Goal: Task Accomplishment & Management: Complete application form

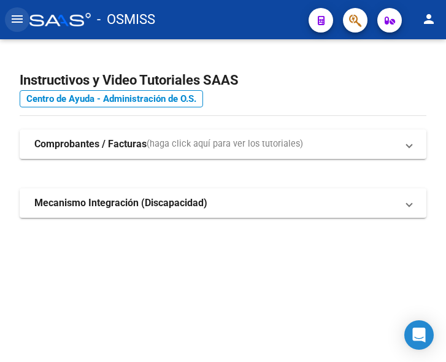
click at [25, 22] on button "menu" at bounding box center [17, 19] width 25 height 25
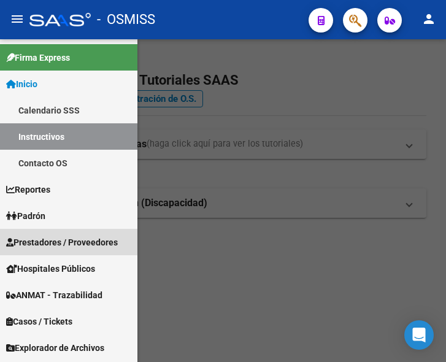
click at [37, 237] on span "Prestadores / Proveedores" at bounding box center [62, 243] width 112 height 14
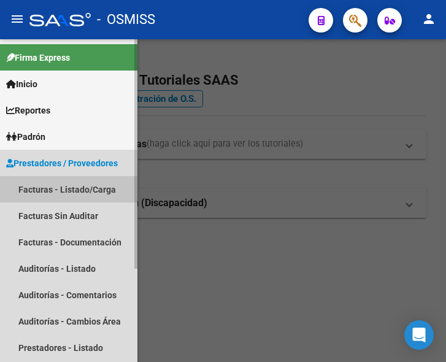
click at [82, 185] on link "Facturas - Listado/Carga" at bounding box center [69, 189] width 138 height 26
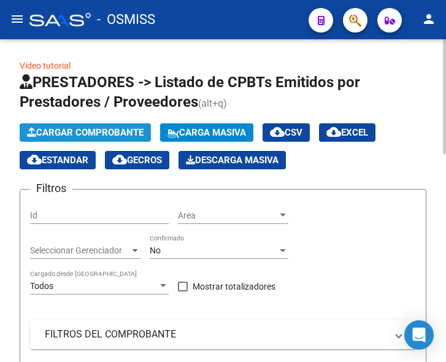
click at [88, 128] on span "Cargar Comprobante" at bounding box center [85, 132] width 117 height 11
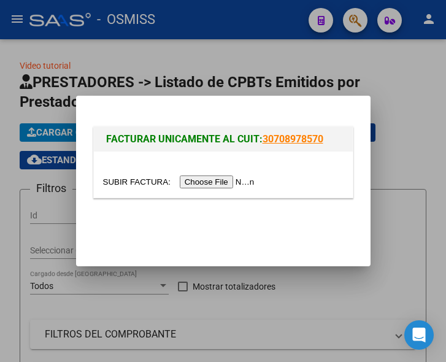
click at [229, 183] on input "file" at bounding box center [180, 182] width 155 height 13
click at [220, 182] on input "file" at bounding box center [180, 182] width 155 height 13
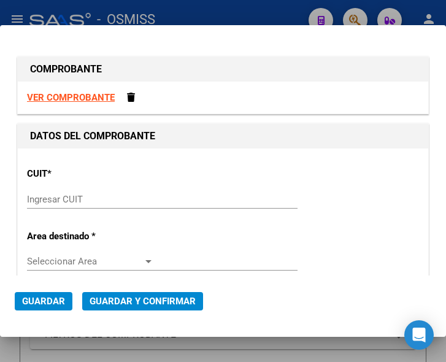
click at [59, 195] on input "Ingresar CUIT" at bounding box center [90, 199] width 127 height 11
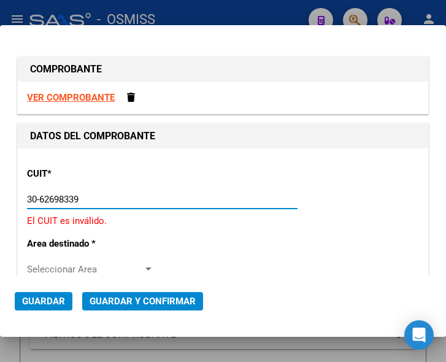
type input "30-62698339-8"
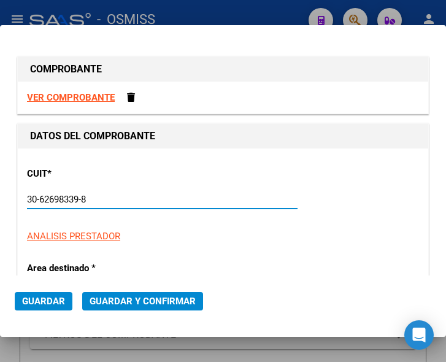
type input "110"
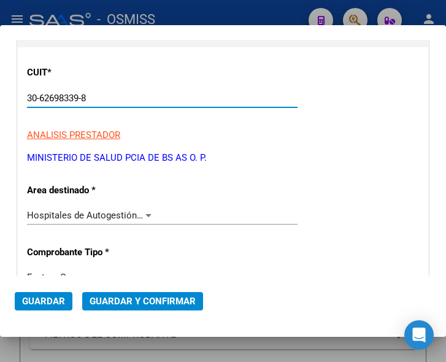
scroll to position [123, 0]
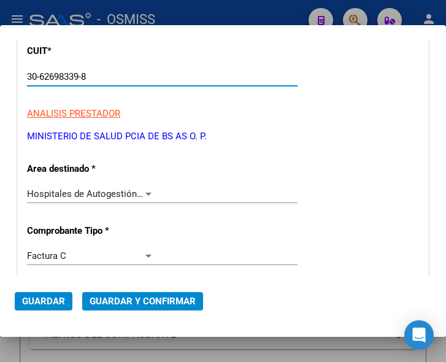
type input "30-62698339-8"
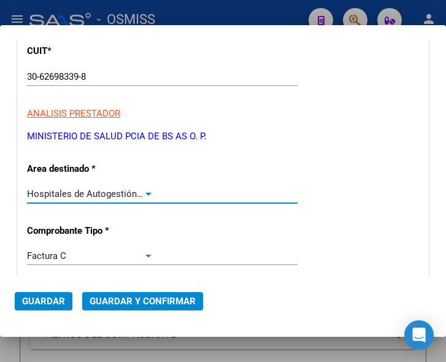
click at [144, 190] on div at bounding box center [148, 194] width 11 height 10
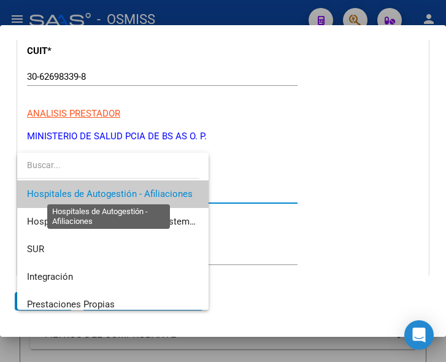
click at [144, 190] on span "Hospitales de Autogestión - Afiliaciones" at bounding box center [110, 193] width 166 height 11
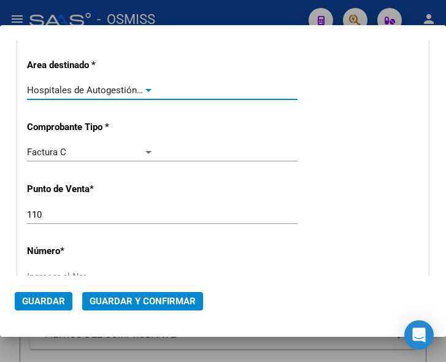
scroll to position [246, 0]
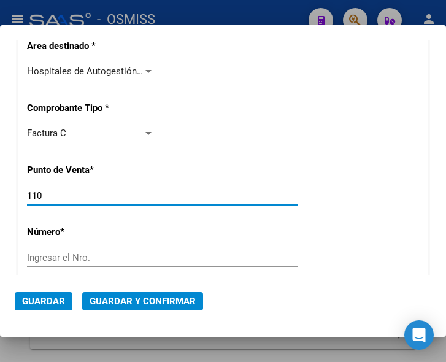
click at [48, 196] on input "110" at bounding box center [90, 195] width 127 height 11
type input "195"
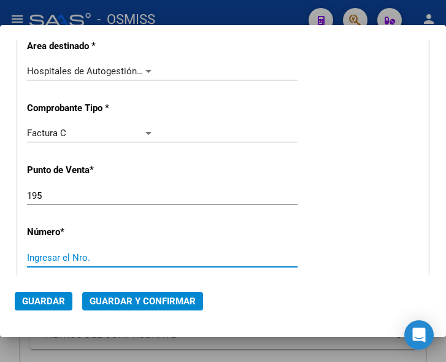
click at [64, 254] on input "Ingresar el Nro." at bounding box center [90, 257] width 127 height 11
click at [69, 253] on input "Ingresar el Nro." at bounding box center [90, 257] width 127 height 11
type input "1675"
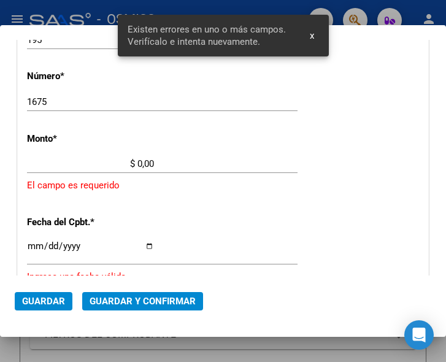
scroll to position [402, 0]
click at [138, 160] on input "$ 0,00" at bounding box center [90, 163] width 127 height 11
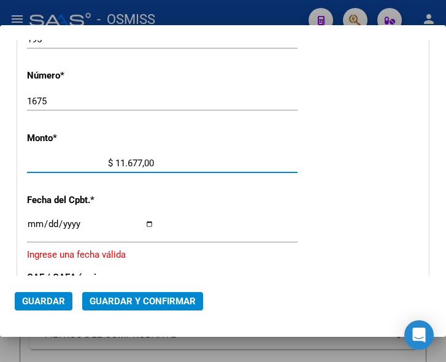
type input "$ 116.771,00"
click at [31, 222] on input "Ingresar la fecha" at bounding box center [90, 229] width 127 height 20
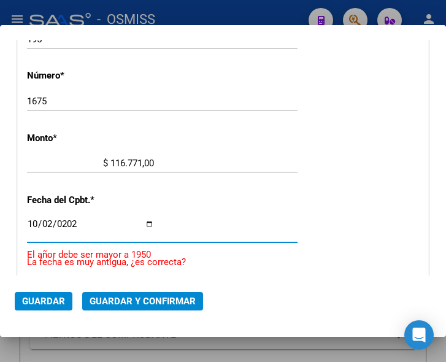
type input "2025-10-02"
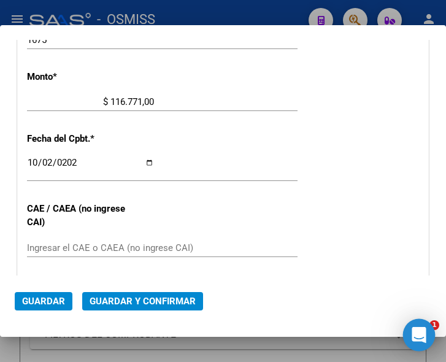
scroll to position [0, 0]
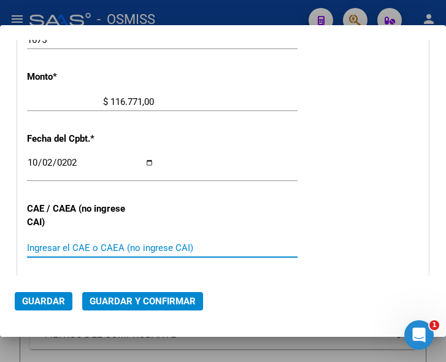
click at [59, 243] on input "Ingresar el CAE o CAEA (no ingrese CAI)" at bounding box center [90, 248] width 127 height 11
type input "75408303862870"
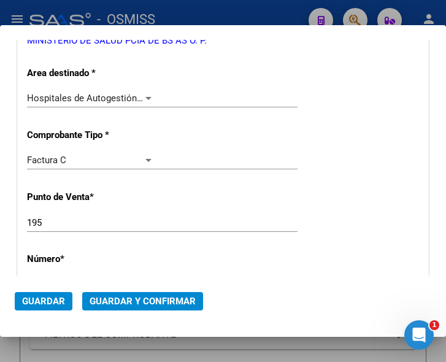
scroll to position [218, 0]
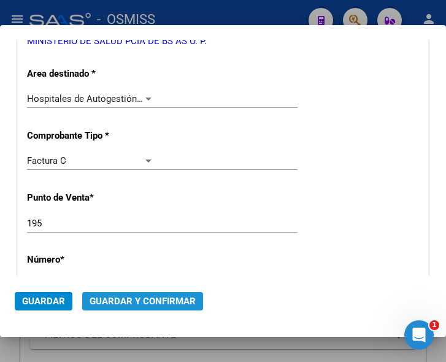
click at [146, 300] on span "Guardar y Confirmar" at bounding box center [143, 301] width 106 height 11
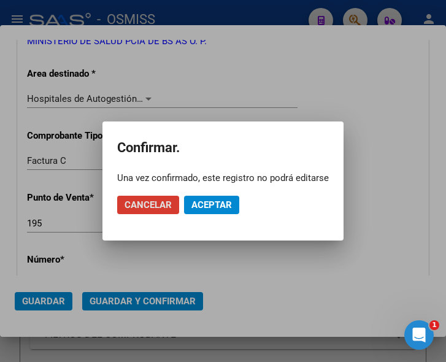
click at [206, 208] on span "Aceptar" at bounding box center [212, 205] width 41 height 11
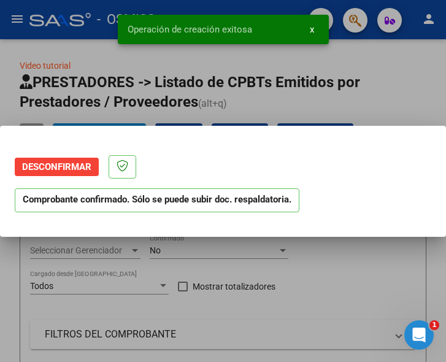
scroll to position [0, 0]
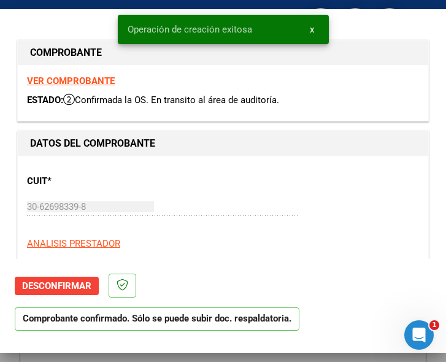
type input "2025-12-01"
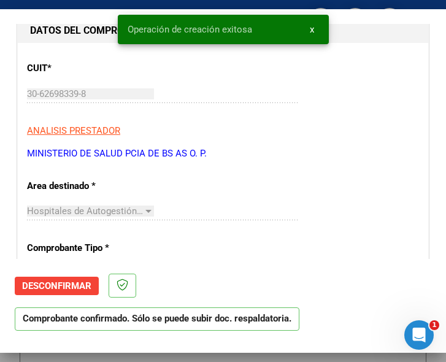
scroll to position [123, 0]
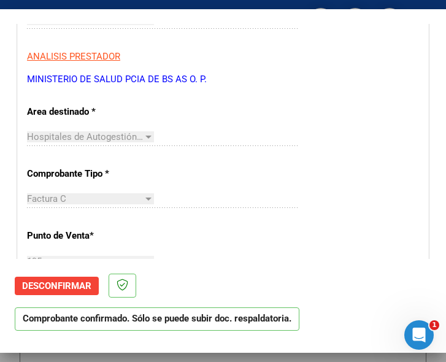
scroll to position [184, 0]
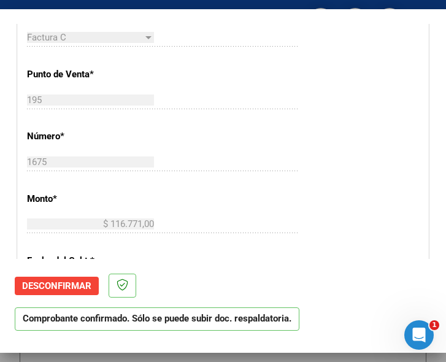
scroll to position [368, 0]
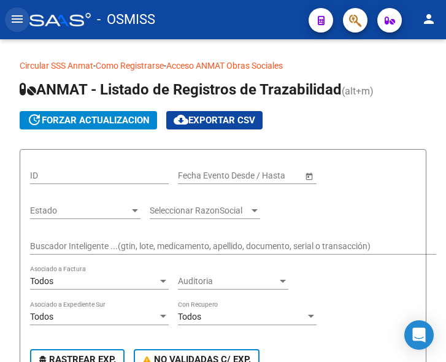
click at [17, 14] on mat-icon "menu" at bounding box center [17, 19] width 15 height 15
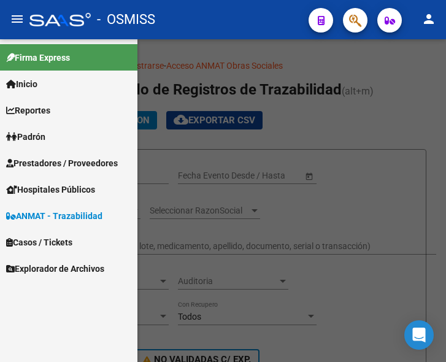
click at [37, 158] on span "Prestadores / Proveedores" at bounding box center [62, 164] width 112 height 14
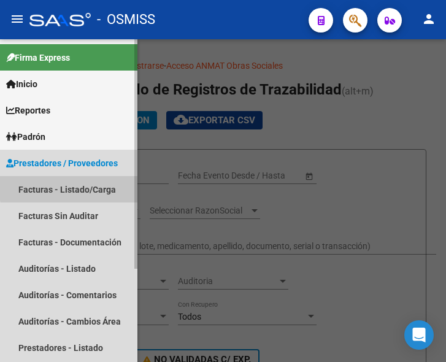
click at [73, 185] on link "Facturas - Listado/Carga" at bounding box center [69, 189] width 138 height 26
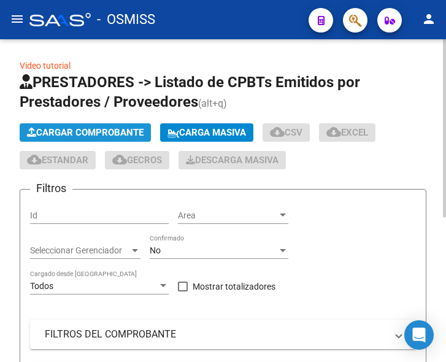
click at [117, 132] on span "Cargar Comprobante" at bounding box center [85, 132] width 117 height 11
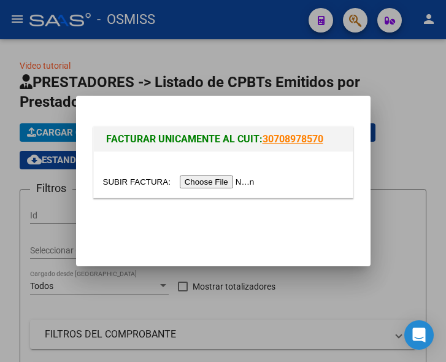
click at [211, 184] on input "file" at bounding box center [180, 182] width 155 height 13
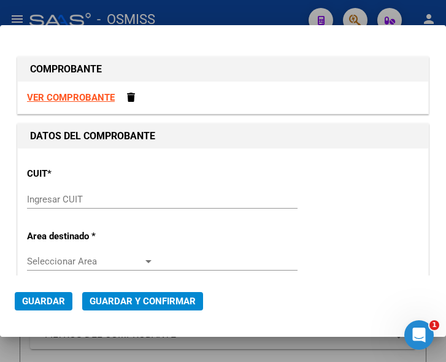
click at [64, 193] on div "Ingresar CUIT" at bounding box center [162, 199] width 271 height 18
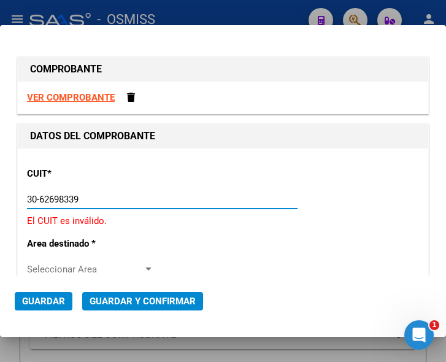
type input "30-62698339-8"
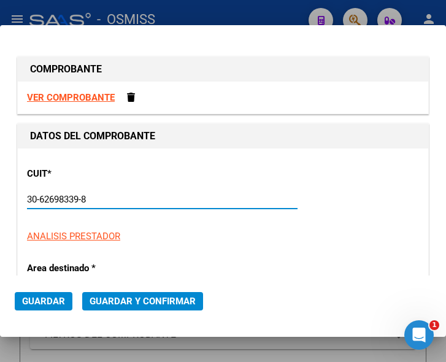
type input "195"
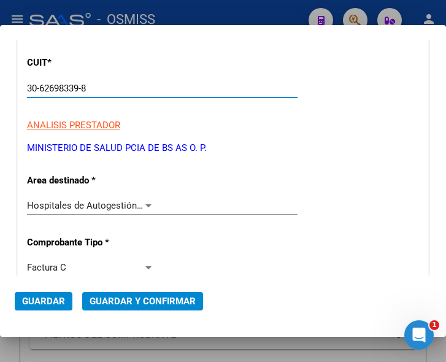
scroll to position [123, 0]
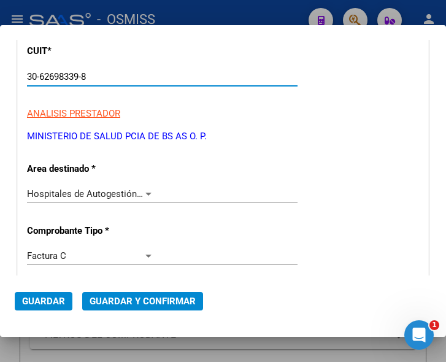
type input "30-62698339-8"
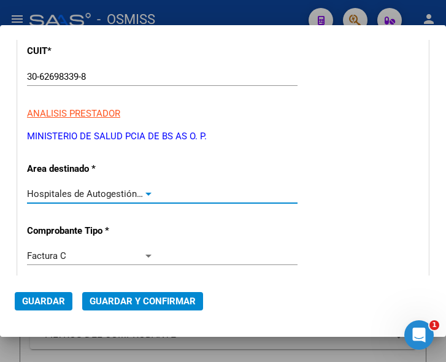
click at [147, 190] on div at bounding box center [148, 194] width 11 height 10
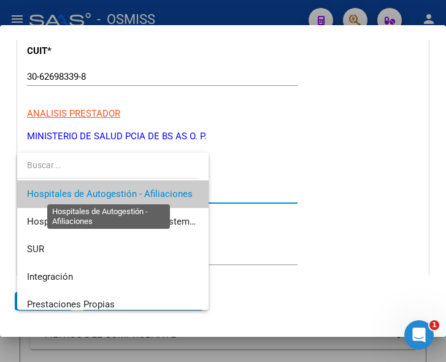
click at [147, 190] on span "Hospitales de Autogestión - Afiliaciones" at bounding box center [110, 193] width 166 height 11
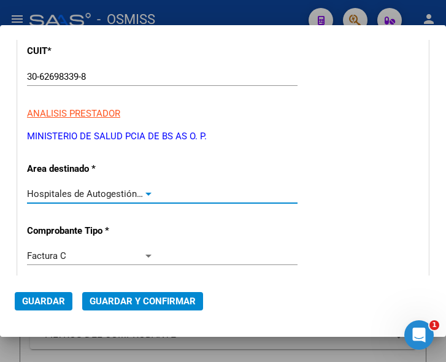
click at [147, 190] on div at bounding box center [148, 194] width 11 height 10
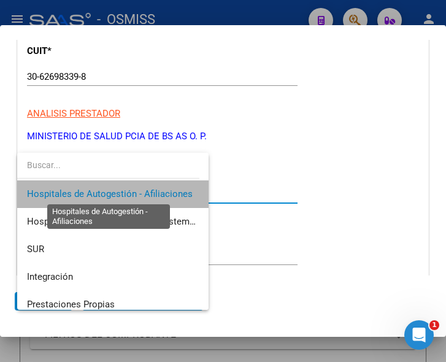
click at [147, 190] on span "Hospitales de Autogestión - Afiliaciones" at bounding box center [110, 193] width 166 height 11
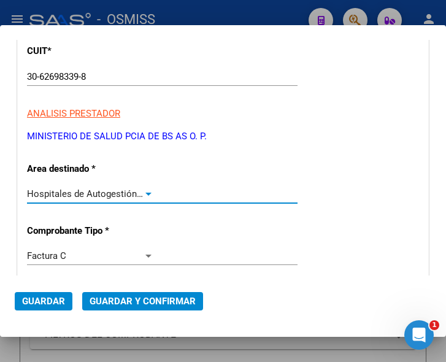
scroll to position [184, 0]
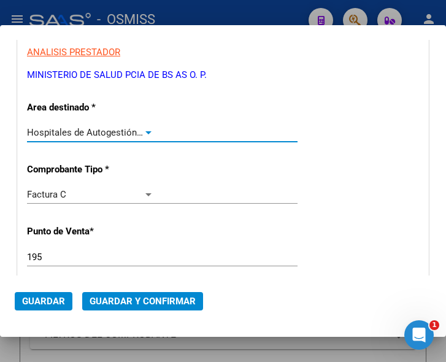
click at [143, 130] on div at bounding box center [148, 133] width 11 height 10
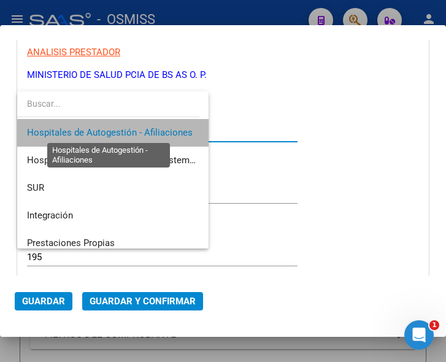
click at [141, 130] on span "Hospitales de Autogestión - Afiliaciones" at bounding box center [110, 132] width 166 height 11
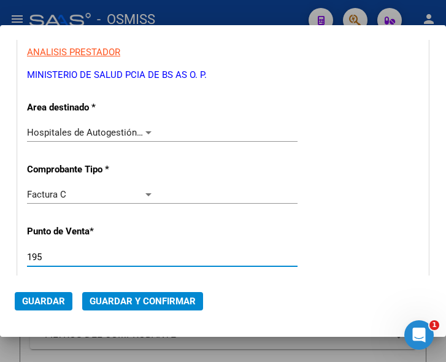
click at [61, 256] on input "195" at bounding box center [90, 257] width 127 height 11
type input "135"
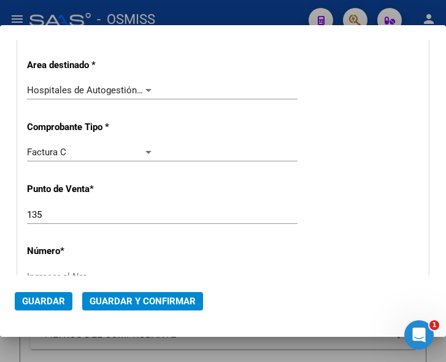
scroll to position [246, 0]
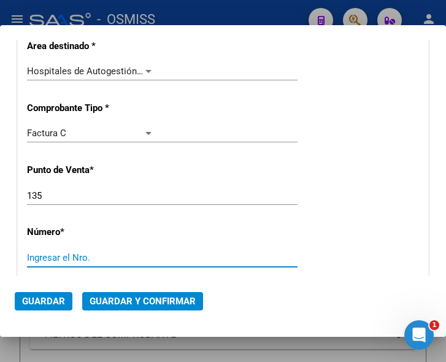
click at [51, 257] on input "Ingresar el Nro." at bounding box center [90, 257] width 127 height 11
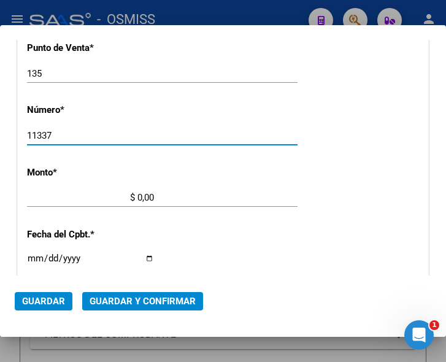
scroll to position [368, 0]
type input "11337"
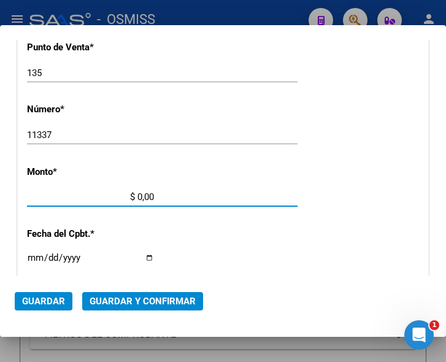
click at [138, 196] on input "$ 0,00" at bounding box center [90, 197] width 127 height 11
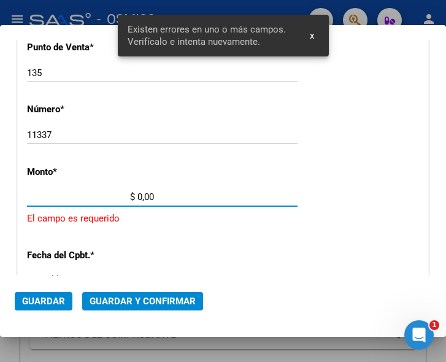
scroll to position [402, 0]
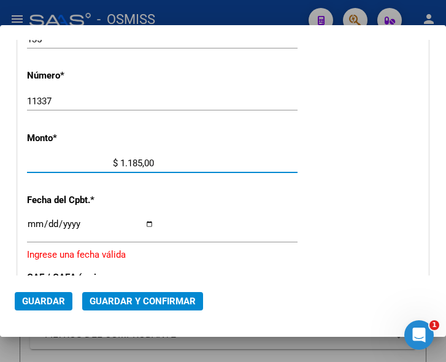
click at [144, 161] on input "$ 1.185,00" at bounding box center [90, 163] width 127 height 11
type input "$ 1.185,10"
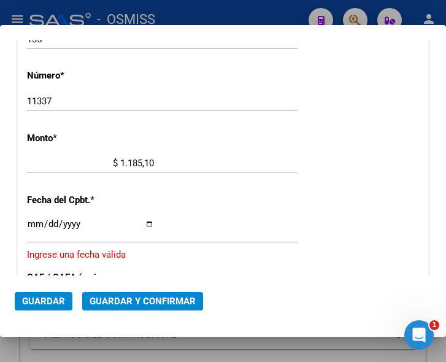
click at [33, 227] on input "Ingresar la fecha" at bounding box center [90, 229] width 127 height 20
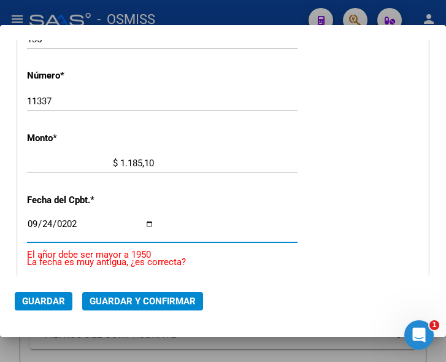
type input "2025-09-24"
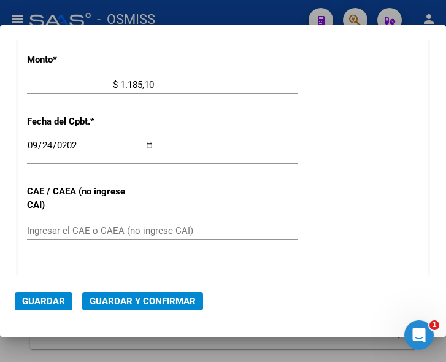
scroll to position [525, 0]
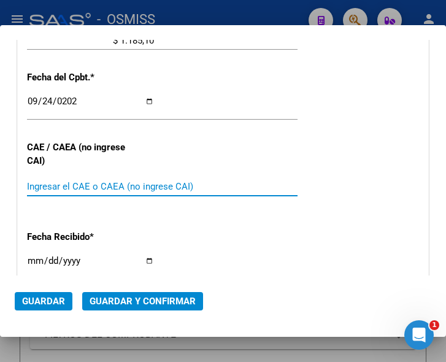
click at [48, 181] on input "Ingresar el CAE o CAEA (no ingrese CAI)" at bounding box center [90, 186] width 127 height 11
click at [64, 182] on input "Ingresar el CAE o CAEA (no ingrese CAI)" at bounding box center [90, 186] width 127 height 11
type input "75398260163228"
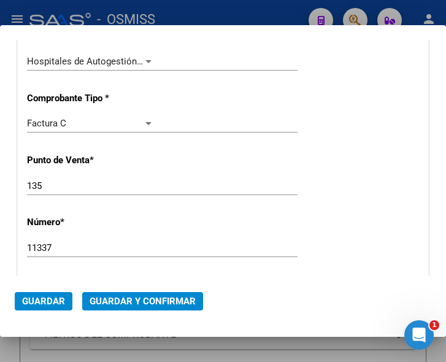
scroll to position [218, 0]
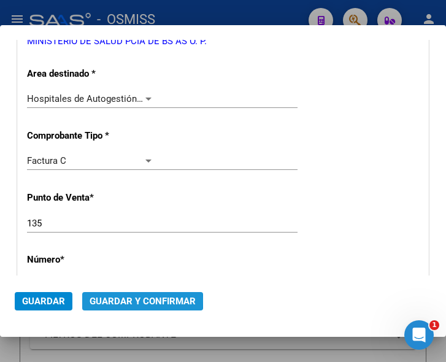
click at [124, 300] on span "Guardar y Confirmar" at bounding box center [143, 301] width 106 height 11
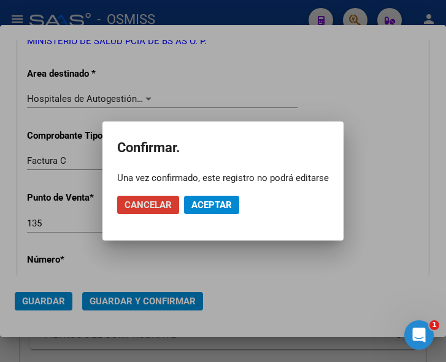
click at [199, 203] on span "Aceptar" at bounding box center [212, 205] width 41 height 11
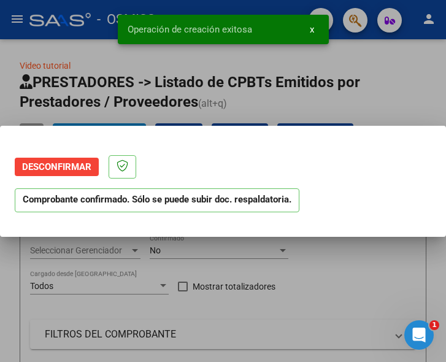
scroll to position [0, 0]
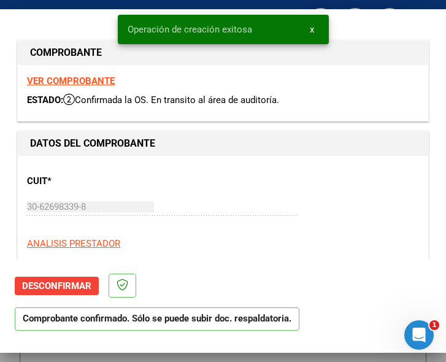
type input "2025-11-23"
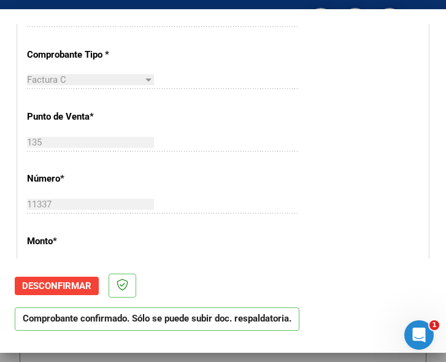
scroll to position [307, 0]
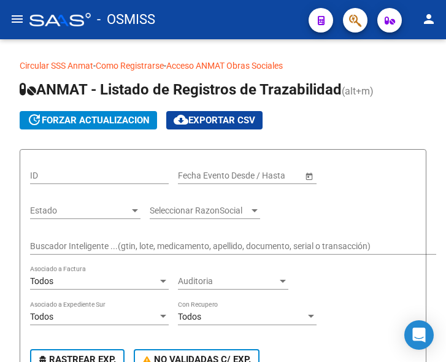
click at [15, 21] on mat-icon "menu" at bounding box center [17, 19] width 15 height 15
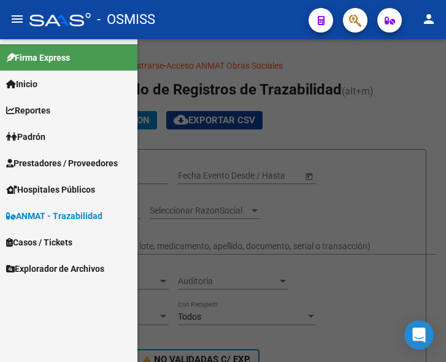
click at [55, 160] on span "Prestadores / Proveedores" at bounding box center [62, 164] width 112 height 14
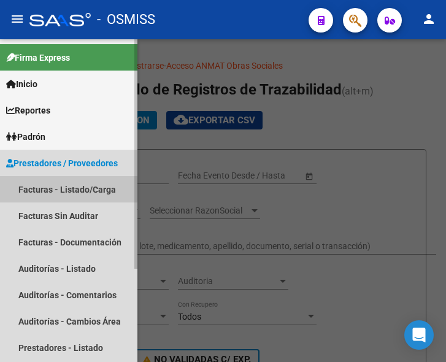
click at [68, 188] on link "Facturas - Listado/Carga" at bounding box center [69, 189] width 138 height 26
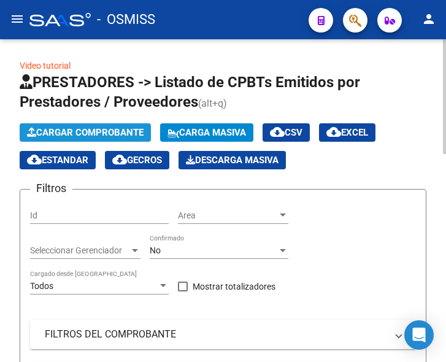
click at [99, 134] on span "Cargar Comprobante" at bounding box center [85, 132] width 117 height 11
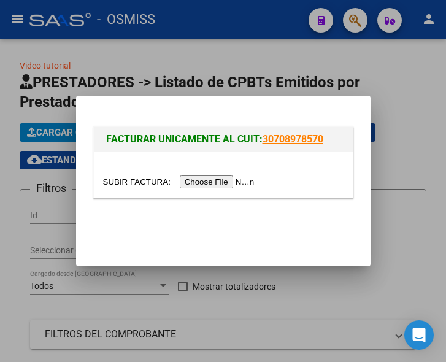
click at [221, 183] on input "file" at bounding box center [180, 182] width 155 height 13
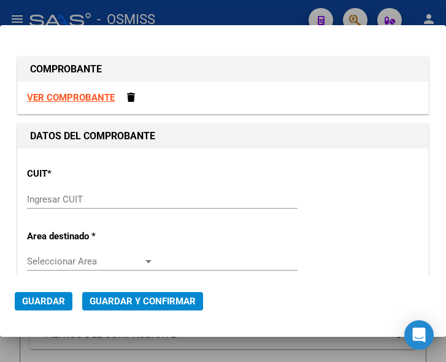
click at [57, 195] on input "Ingresar CUIT" at bounding box center [90, 199] width 127 height 11
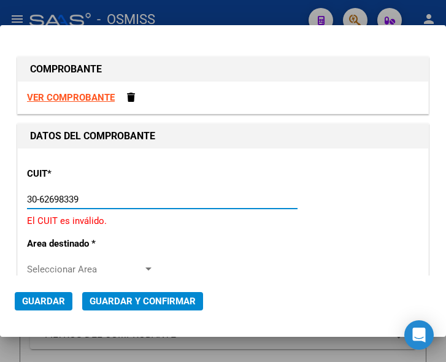
type input "30-62698339-8"
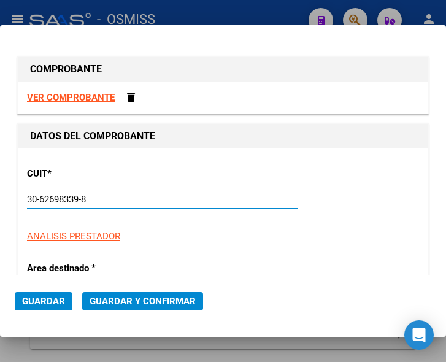
type input "135"
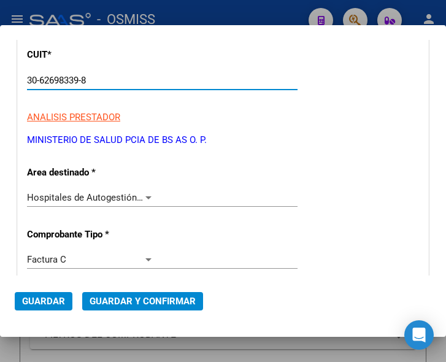
scroll to position [123, 0]
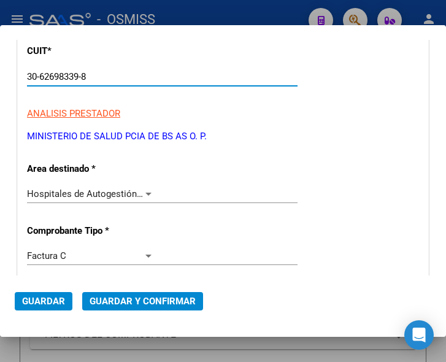
type input "30-62698339-8"
click at [146, 193] on div at bounding box center [149, 194] width 6 height 3
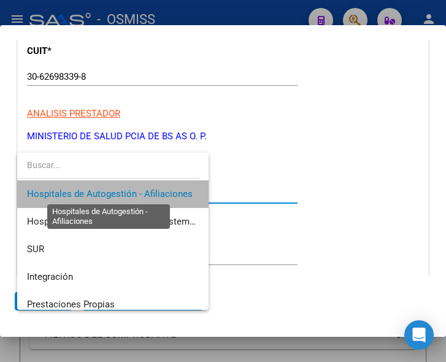
click at [146, 193] on span "Hospitales de Autogestión - Afiliaciones" at bounding box center [110, 193] width 166 height 11
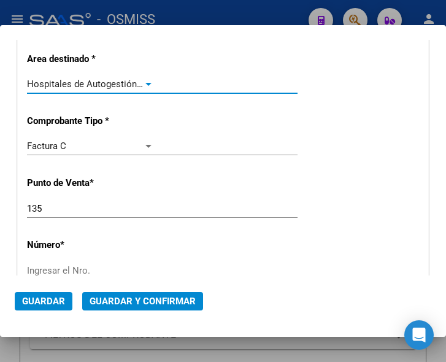
scroll to position [246, 0]
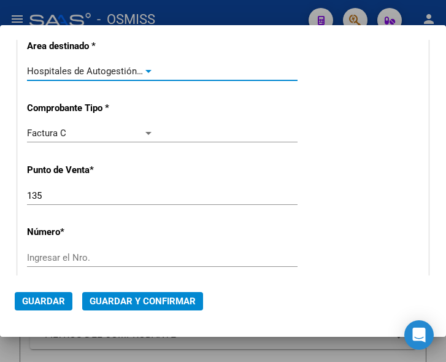
click at [41, 258] on input "Ingresar el Nro." at bounding box center [90, 257] width 127 height 11
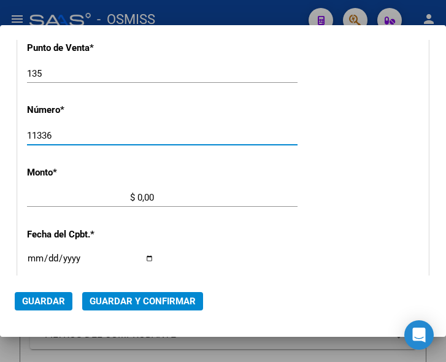
scroll to position [368, 0]
type input "11336"
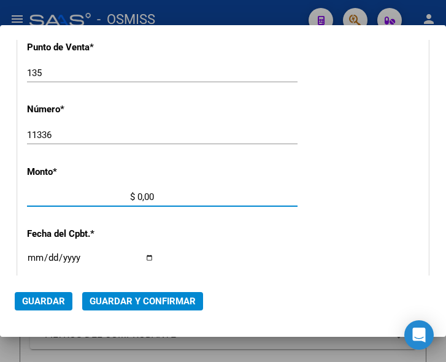
click at [138, 195] on input "$ 0,00" at bounding box center [90, 197] width 127 height 11
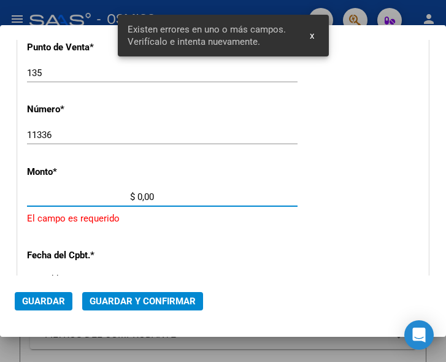
scroll to position [402, 0]
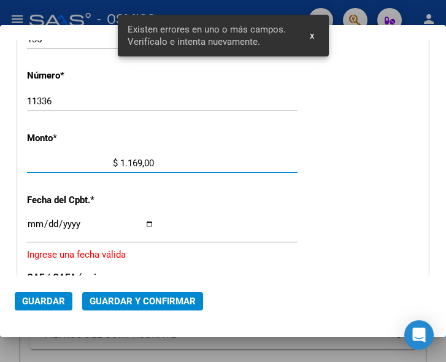
type input "$ 11.694,00"
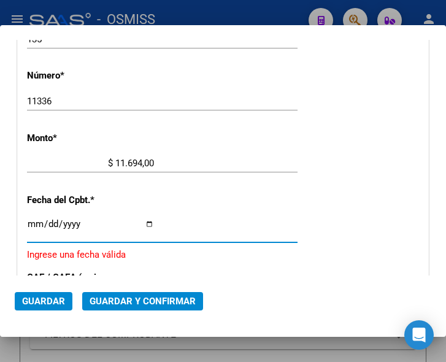
click at [34, 224] on input "Ingresar la fecha" at bounding box center [90, 229] width 127 height 20
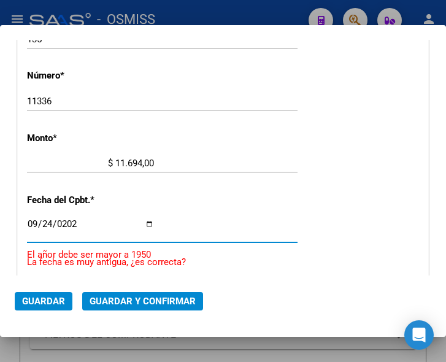
type input "[DATE]"
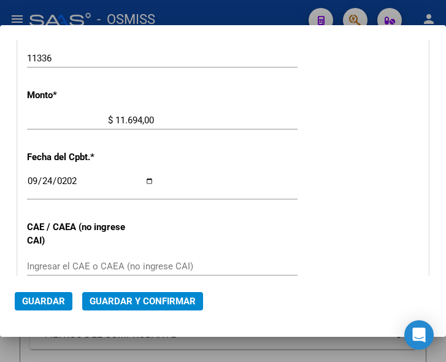
scroll to position [464, 0]
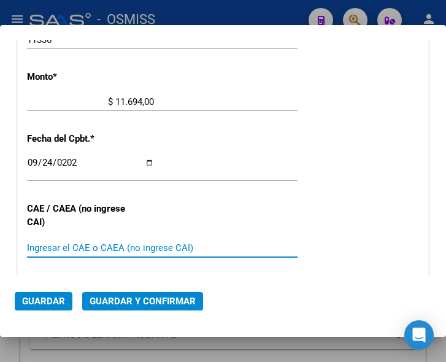
click at [70, 244] on input "Ingresar el CAE o CAEA (no ingrese CAI)" at bounding box center [90, 248] width 127 height 11
type input "75398260117497"
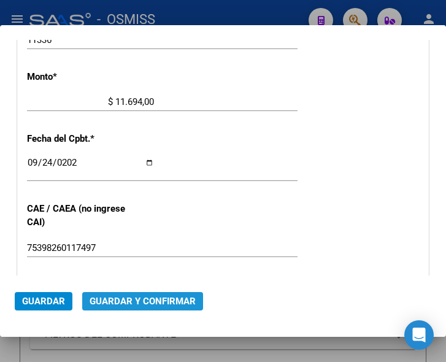
click at [142, 301] on span "Guardar y Confirmar" at bounding box center [143, 301] width 106 height 11
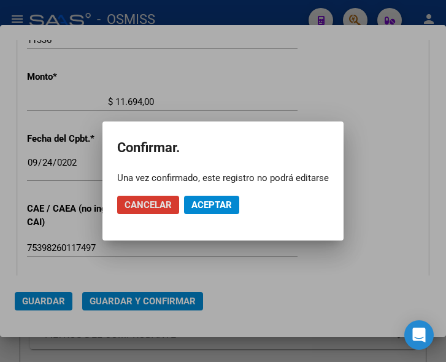
click at [209, 198] on button "Aceptar" at bounding box center [211, 205] width 55 height 18
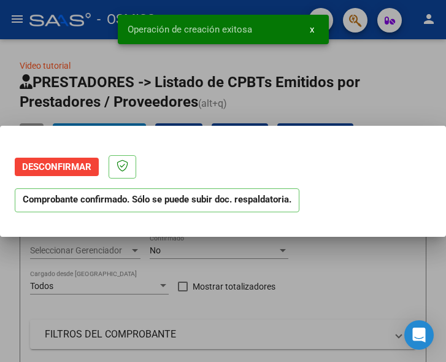
scroll to position [0, 0]
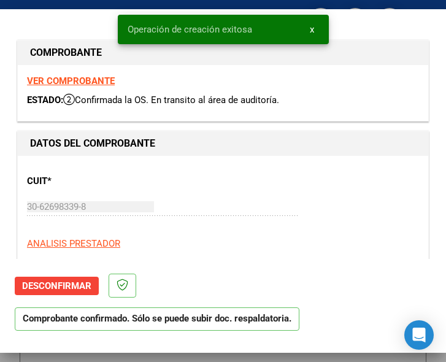
type input "[DATE]"
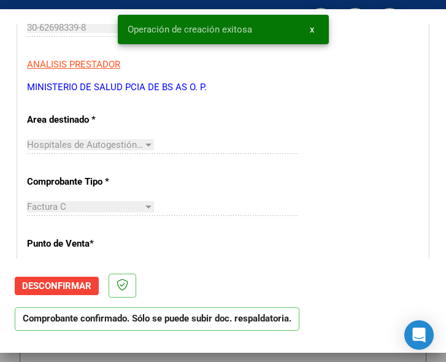
scroll to position [184, 0]
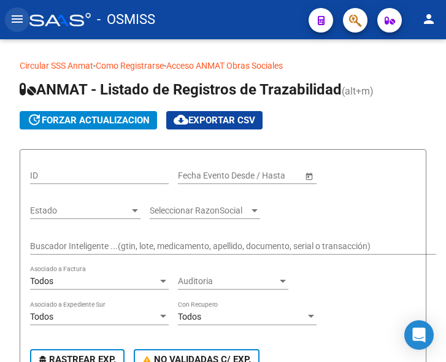
click at [17, 19] on mat-icon "menu" at bounding box center [17, 19] width 15 height 15
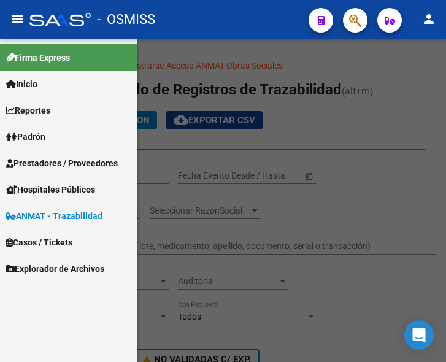
click at [58, 159] on span "Prestadores / Proveedores" at bounding box center [62, 164] width 112 height 14
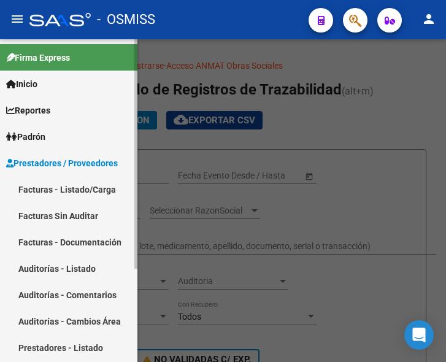
click at [63, 187] on link "Facturas - Listado/Carga" at bounding box center [69, 189] width 138 height 26
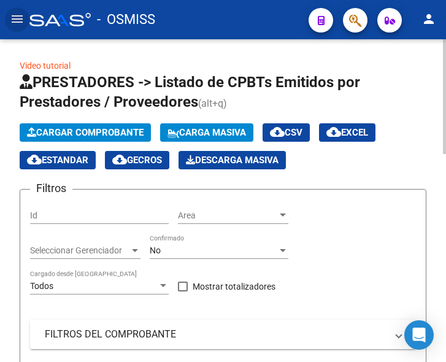
click at [97, 133] on span "Cargar Comprobante" at bounding box center [85, 132] width 117 height 11
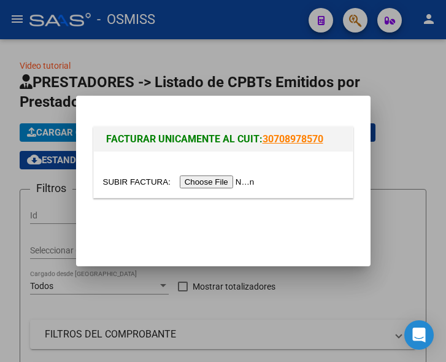
click at [204, 184] on input "file" at bounding box center [180, 182] width 155 height 13
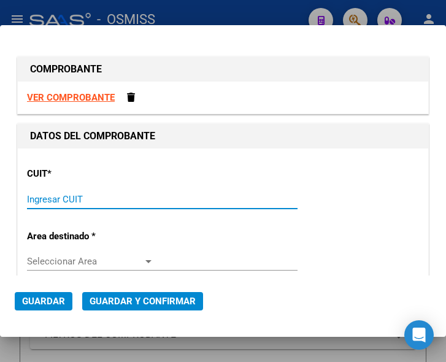
click at [81, 204] on input "Ingresar CUIT" at bounding box center [90, 199] width 127 height 11
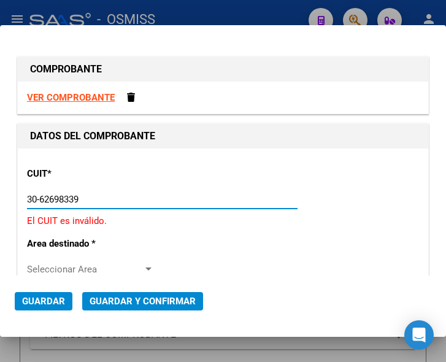
type input "30-62698339-8"
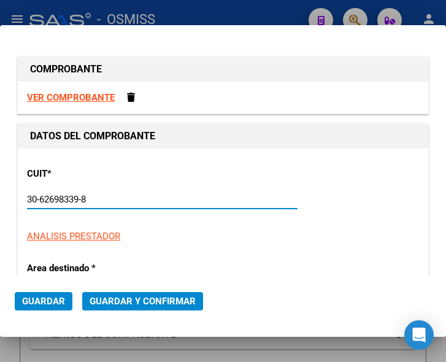
type input "135"
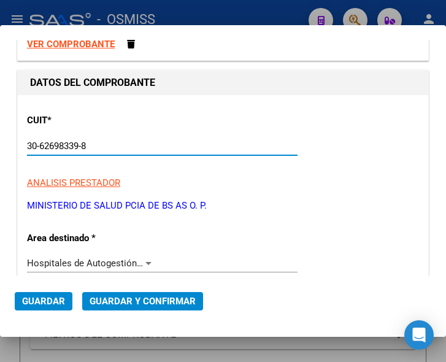
scroll to position [123, 0]
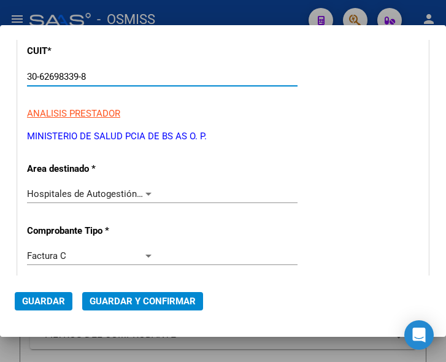
type input "30-62698339-8"
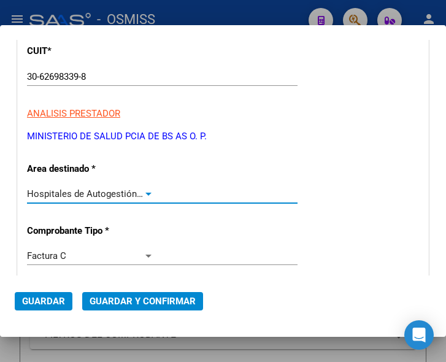
click at [144, 188] on div "Hospitales de Autogestión - Afiliaciones" at bounding box center [90, 193] width 127 height 11
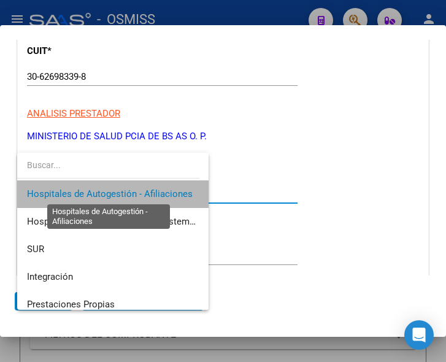
click at [144, 188] on span "Hospitales de Autogestión - Afiliaciones" at bounding box center [110, 193] width 166 height 11
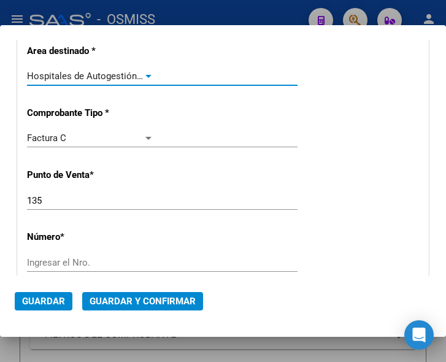
scroll to position [246, 0]
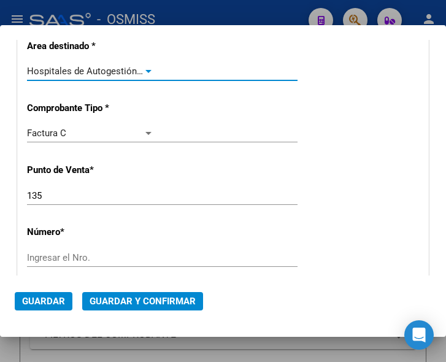
click at [56, 258] on input "Ingresar el Nro." at bounding box center [90, 257] width 127 height 11
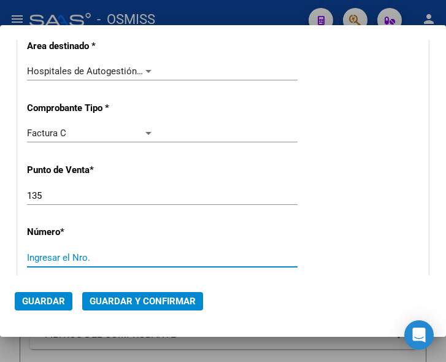
click at [64, 259] on input "Ingresar el Nro." at bounding box center [90, 257] width 127 height 11
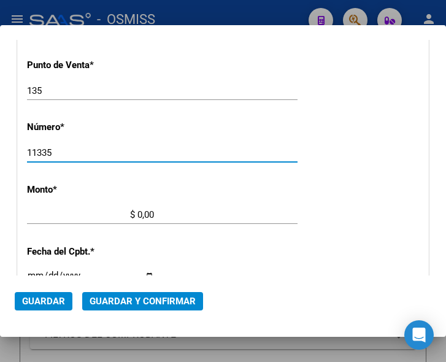
scroll to position [368, 0]
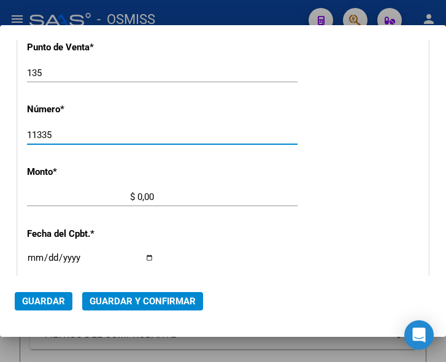
type input "11335"
click at [137, 195] on input "$ 0,00" at bounding box center [90, 197] width 127 height 11
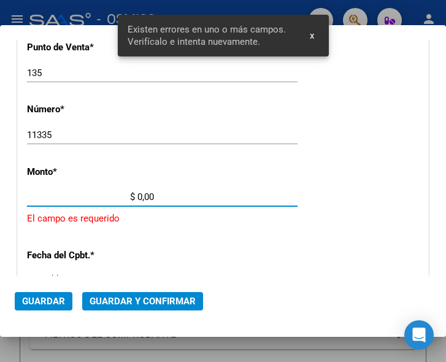
scroll to position [402, 0]
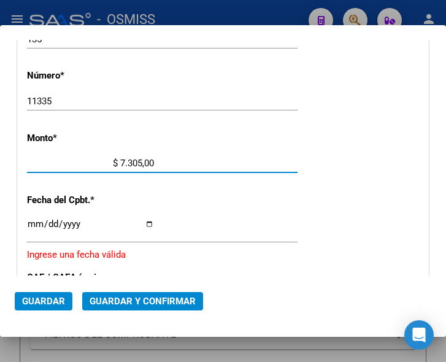
type input "$ 73.056,00"
click at [34, 220] on input "Ingresar la fecha" at bounding box center [90, 229] width 127 height 20
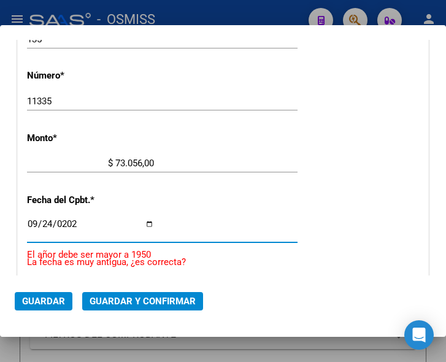
type input "2025-09-24"
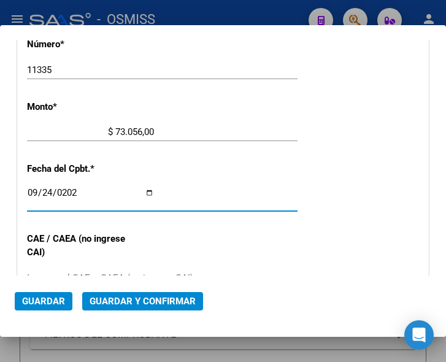
scroll to position [464, 0]
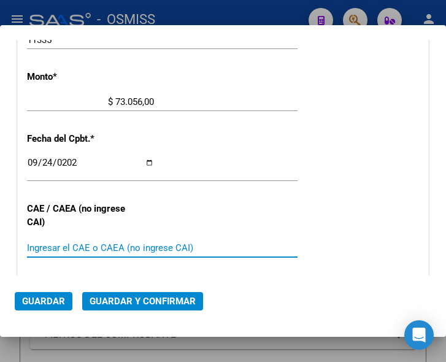
click at [92, 246] on input "Ingresar el CAE o CAEA (no ingrese CAI)" at bounding box center [90, 248] width 127 height 11
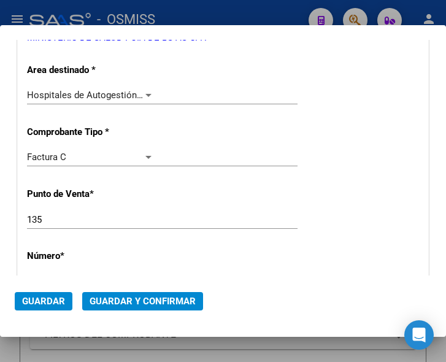
scroll to position [218, 0]
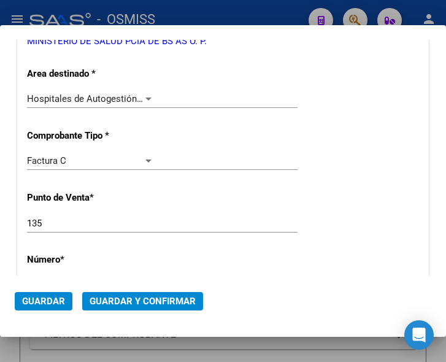
type input "75398260075823"
click at [123, 303] on span "Guardar y Confirmar" at bounding box center [143, 301] width 106 height 11
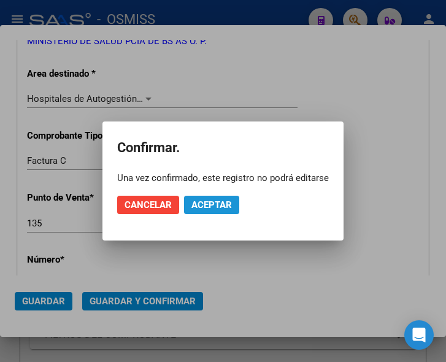
click at [208, 201] on span "Aceptar" at bounding box center [212, 205] width 41 height 11
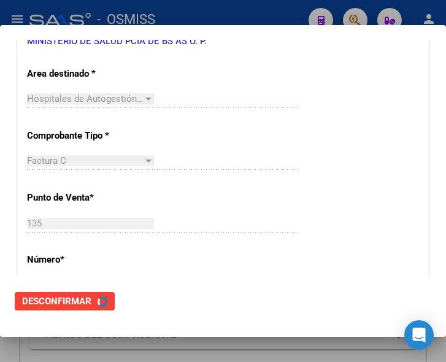
scroll to position [0, 0]
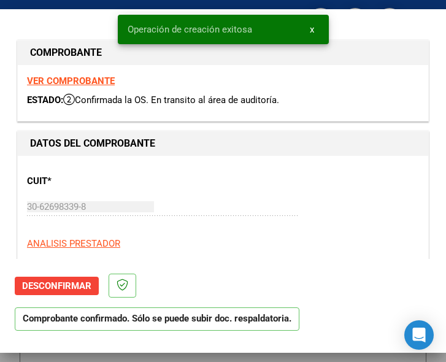
type input "2025-11-23"
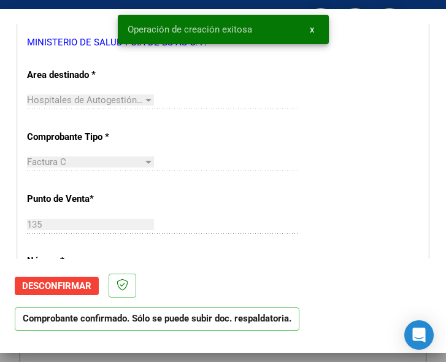
scroll to position [246, 0]
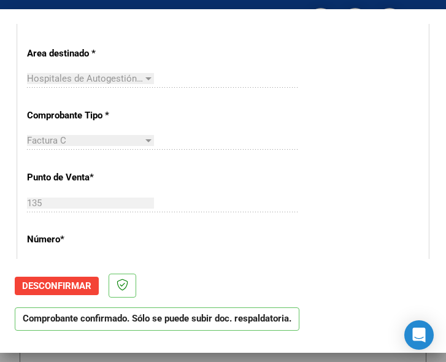
click at [238, 176] on div "CUIT * 30-62698339-8 Ingresar CUIT ANALISIS PRESTADOR MINISTERIO DE SALUD PCIA …" at bounding box center [223, 352] width 411 height 884
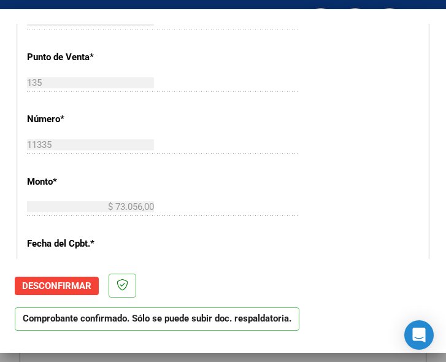
scroll to position [368, 0]
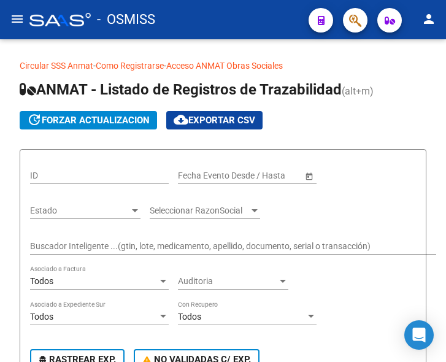
click at [15, 20] on mat-icon "menu" at bounding box center [17, 19] width 15 height 15
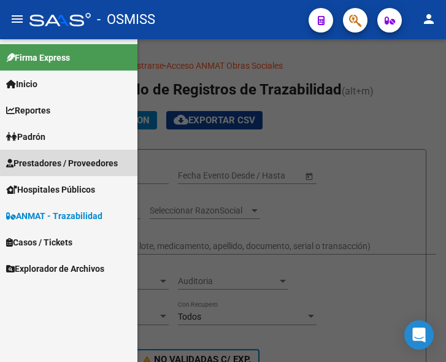
click at [58, 158] on span "Prestadores / Proveedores" at bounding box center [62, 164] width 112 height 14
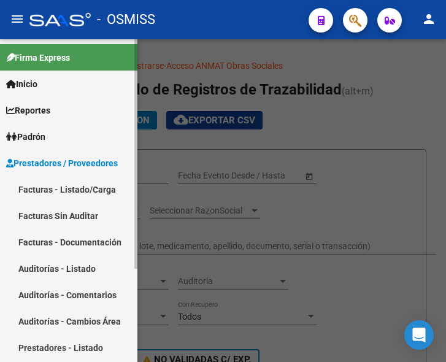
click at [74, 185] on link "Facturas - Listado/Carga" at bounding box center [69, 189] width 138 height 26
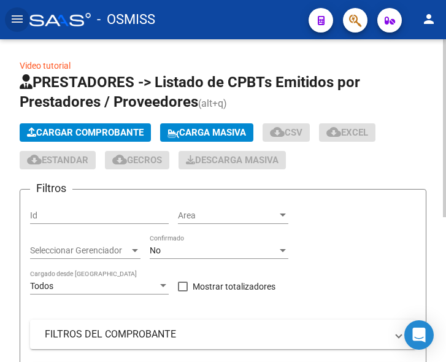
click at [128, 129] on span "Cargar Comprobante" at bounding box center [85, 132] width 117 height 11
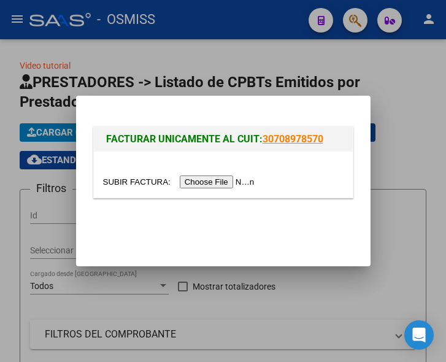
click at [227, 184] on input "file" at bounding box center [180, 182] width 155 height 13
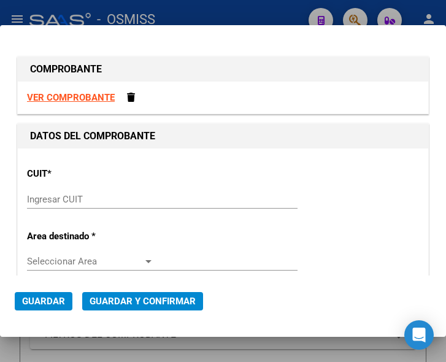
click at [54, 199] on input "Ingresar CUIT" at bounding box center [90, 199] width 127 height 11
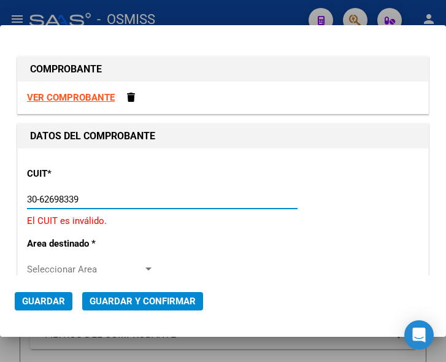
type input "30-62698339-8"
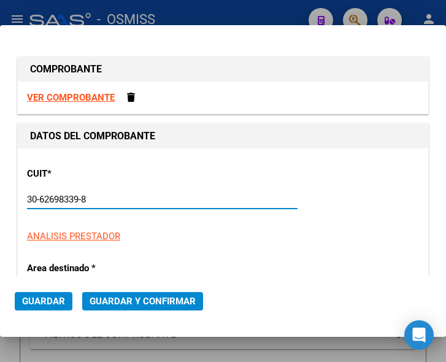
type input "135"
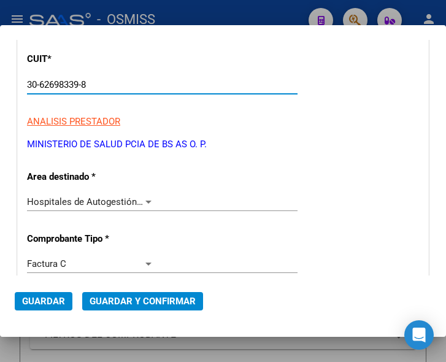
scroll to position [123, 0]
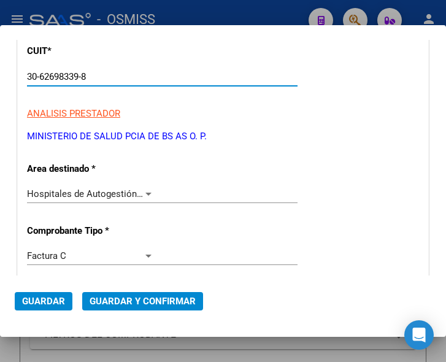
type input "30-62698339-8"
click at [143, 190] on div at bounding box center [148, 194] width 11 height 10
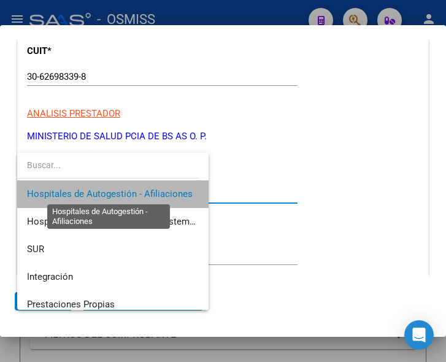
click at [140, 190] on span "Hospitales de Autogestión - Afiliaciones" at bounding box center [110, 193] width 166 height 11
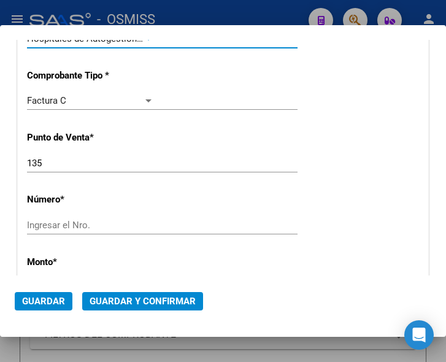
scroll to position [307, 0]
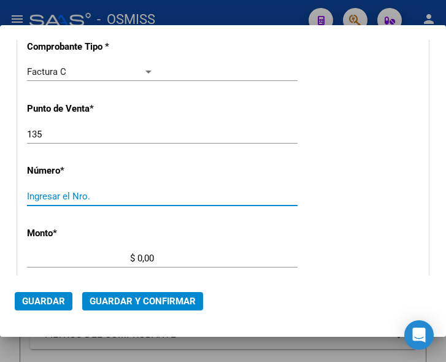
click at [85, 196] on input "Ingresar el Nro." at bounding box center [90, 196] width 127 height 11
type input "11338"
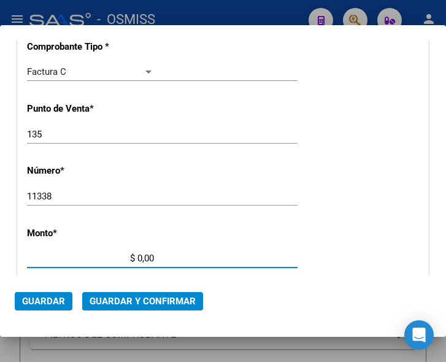
click at [138, 257] on input "$ 0,00" at bounding box center [90, 258] width 127 height 11
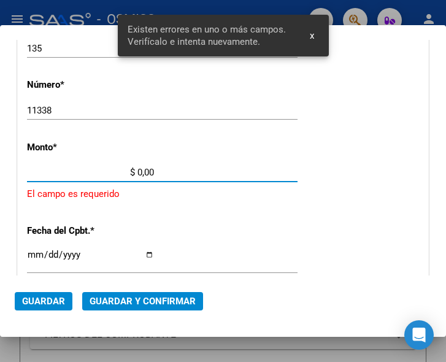
scroll to position [402, 0]
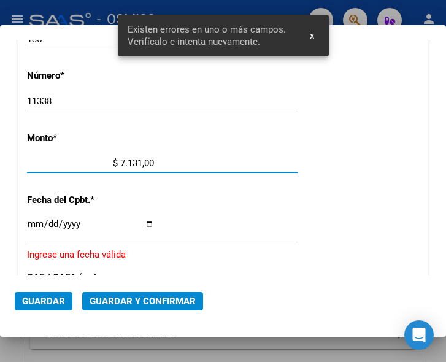
type input "$ 71.310,00"
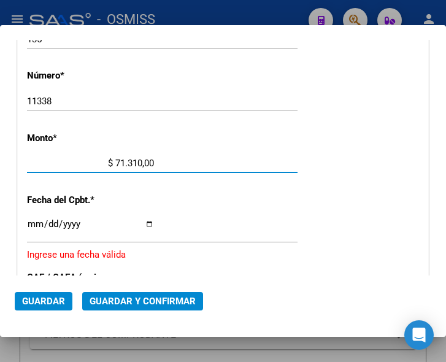
click at [33, 223] on input "Ingresar la fecha" at bounding box center [90, 229] width 127 height 20
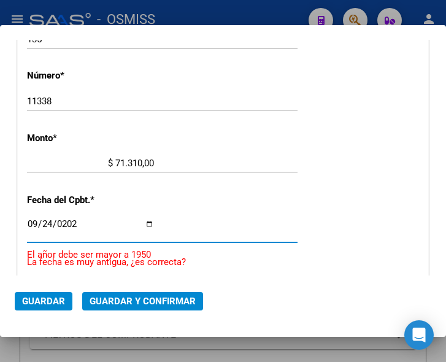
type input "2025-09-24"
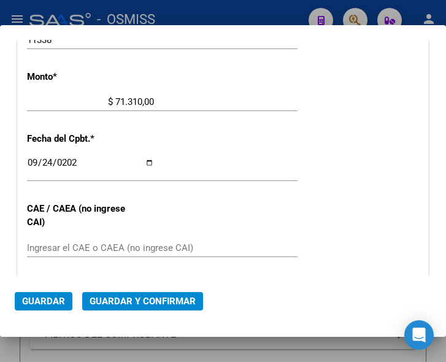
scroll to position [525, 0]
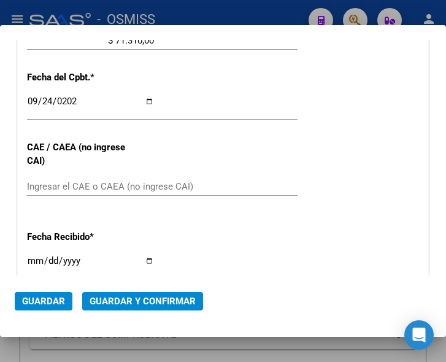
click at [56, 185] on input "Ingresar el CAE o CAEA (no ingrese CAI)" at bounding box center [90, 186] width 127 height 11
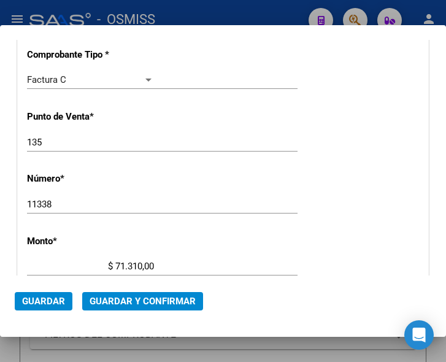
scroll to position [218, 0]
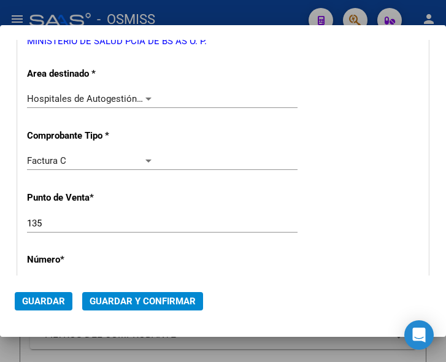
type input "75398260224504"
click at [138, 302] on span "Guardar y Confirmar" at bounding box center [143, 301] width 106 height 11
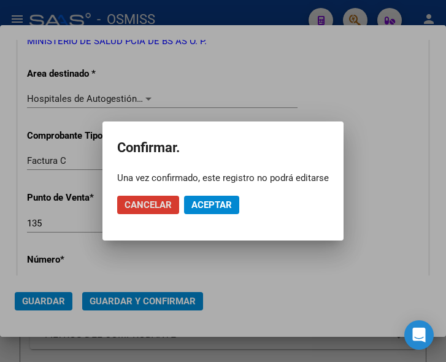
click at [217, 204] on span "Aceptar" at bounding box center [212, 205] width 41 height 11
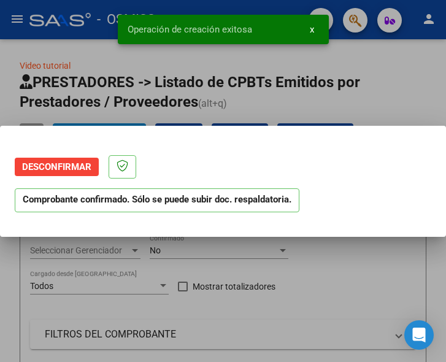
scroll to position [0, 0]
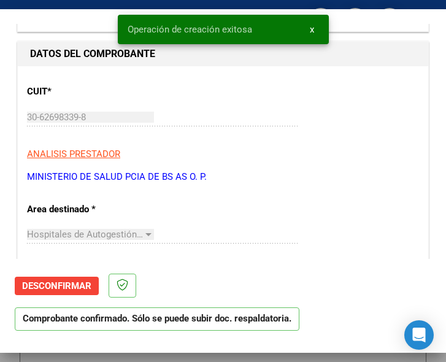
type input "2025-11-23"
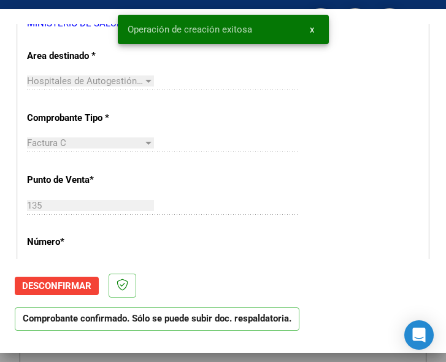
scroll to position [246, 0]
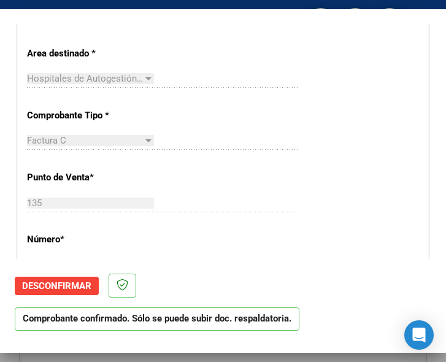
click at [228, 164] on div "CUIT * 30-62698339-8 Ingresar CUIT ANALISIS PRESTADOR MINISTERIO DE SALUD PCIA …" at bounding box center [223, 352] width 411 height 884
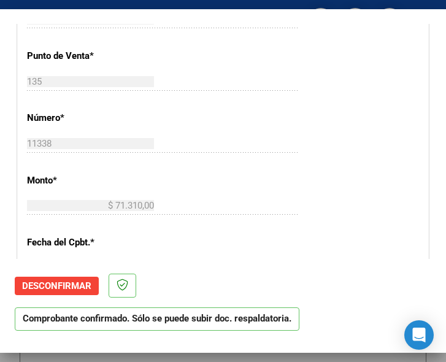
scroll to position [368, 0]
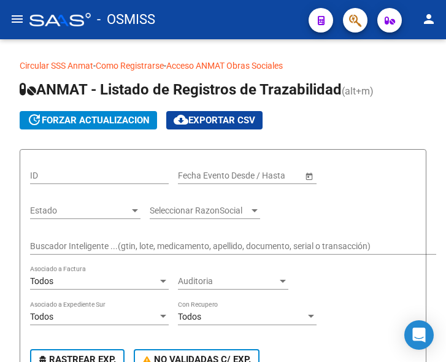
click at [17, 15] on mat-icon "menu" at bounding box center [17, 19] width 15 height 15
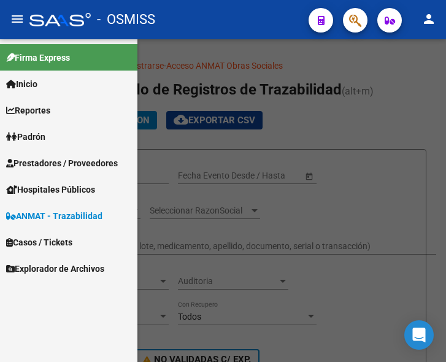
click at [55, 163] on span "Prestadores / Proveedores" at bounding box center [62, 164] width 112 height 14
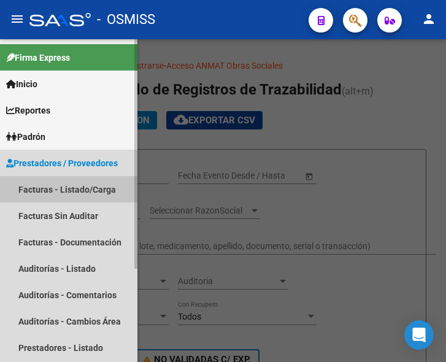
click at [69, 182] on link "Facturas - Listado/Carga" at bounding box center [69, 189] width 138 height 26
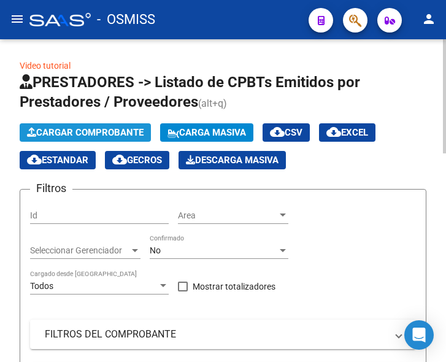
click at [109, 130] on span "Cargar Comprobante" at bounding box center [85, 132] width 117 height 11
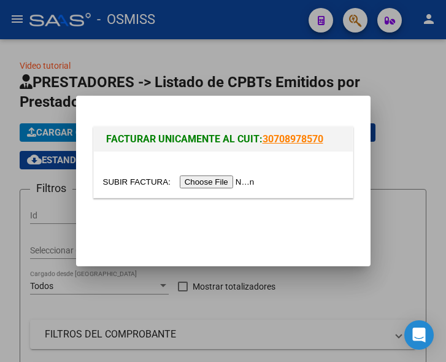
click at [218, 177] on input "file" at bounding box center [180, 182] width 155 height 13
type input "C:\fakepath\FC. 0010-00001594.pdf"
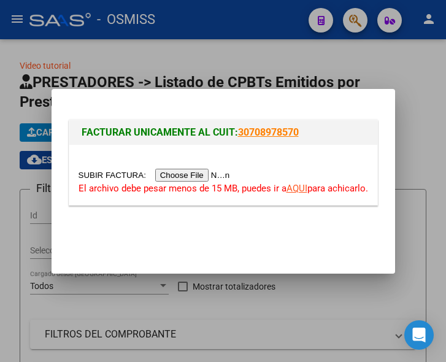
click at [184, 174] on input "file" at bounding box center [156, 175] width 155 height 13
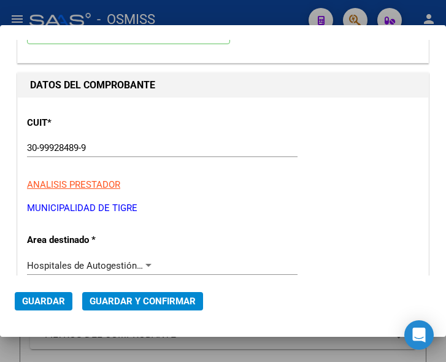
scroll to position [123, 0]
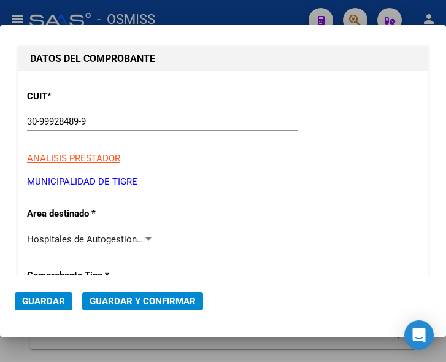
click at [144, 235] on div at bounding box center [148, 240] width 11 height 10
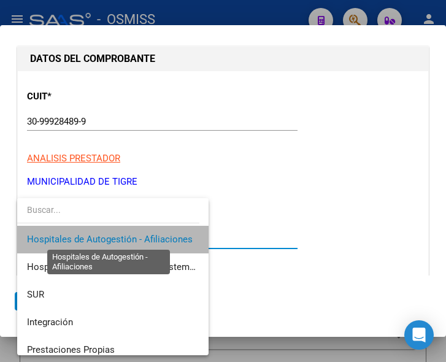
click at [144, 235] on span "Hospitales de Autogestión - Afiliaciones" at bounding box center [110, 239] width 166 height 11
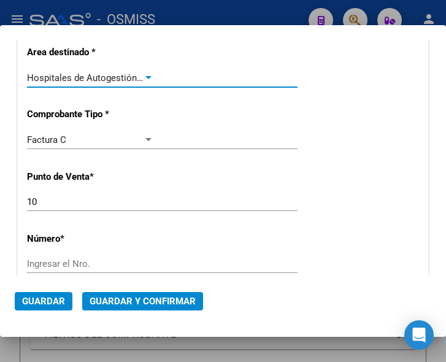
scroll to position [307, 0]
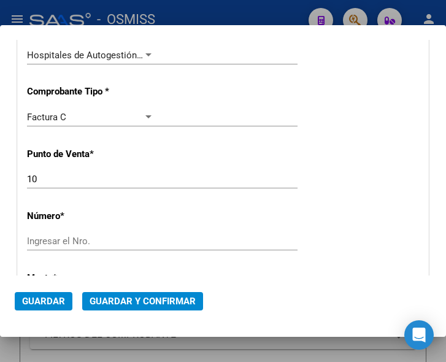
click at [72, 230] on div "CUIT * 30-99928489-9 Ingresar CUIT ANALISIS PRESTADOR MUNICIPALIDAD DE TIGRE AR…" at bounding box center [223, 329] width 411 height 884
click at [68, 235] on div "Ingresar el Nro." at bounding box center [162, 241] width 271 height 18
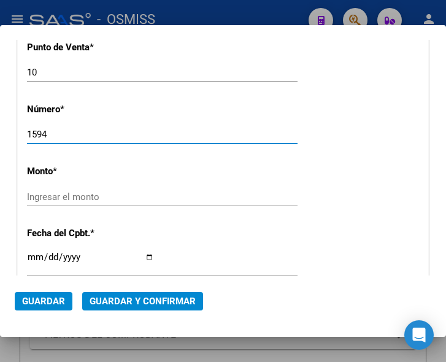
scroll to position [430, 0]
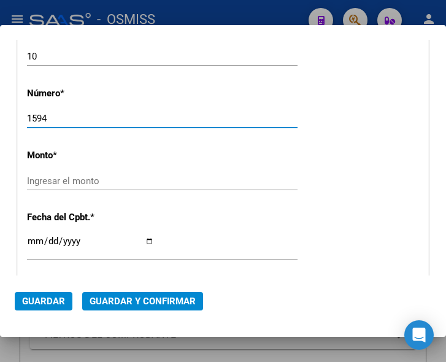
type input "1594"
click at [69, 174] on div "Ingresar el monto" at bounding box center [162, 181] width 271 height 18
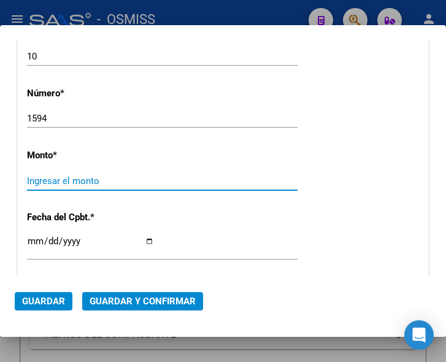
scroll to position [447, 0]
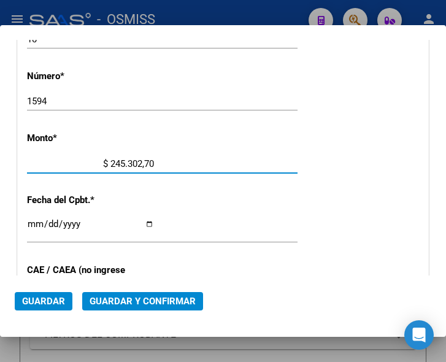
type input "$ 2.453.027,00"
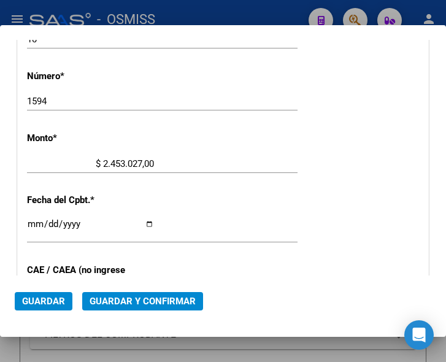
click at [31, 222] on input "Ingresar la fecha" at bounding box center [90, 229] width 127 height 20
click at [32, 222] on input "Ingresar la fecha" at bounding box center [90, 229] width 127 height 20
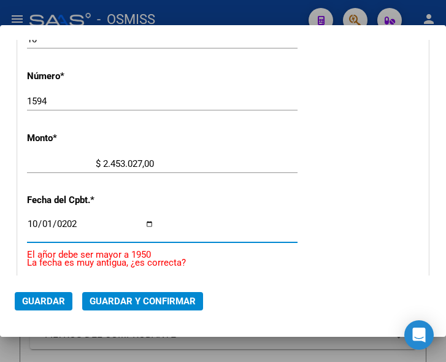
type input "[DATE]"
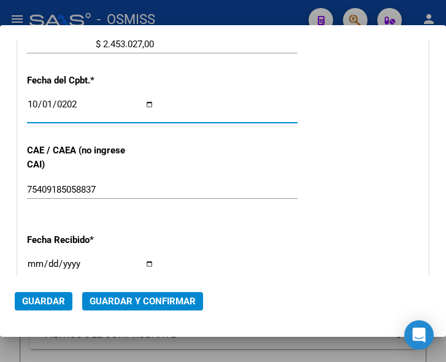
scroll to position [570, 0]
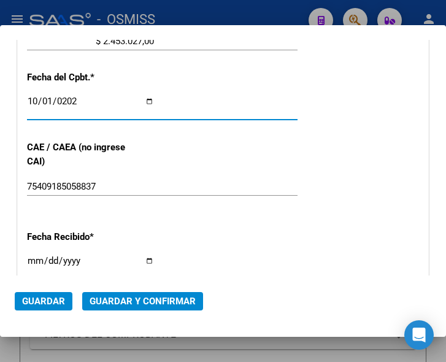
click at [134, 297] on span "Guardar y Confirmar" at bounding box center [143, 301] width 106 height 11
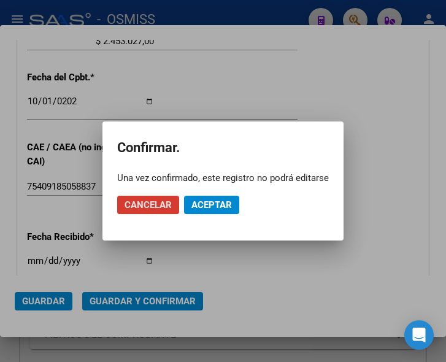
click at [208, 204] on span "Aceptar" at bounding box center [212, 205] width 41 height 11
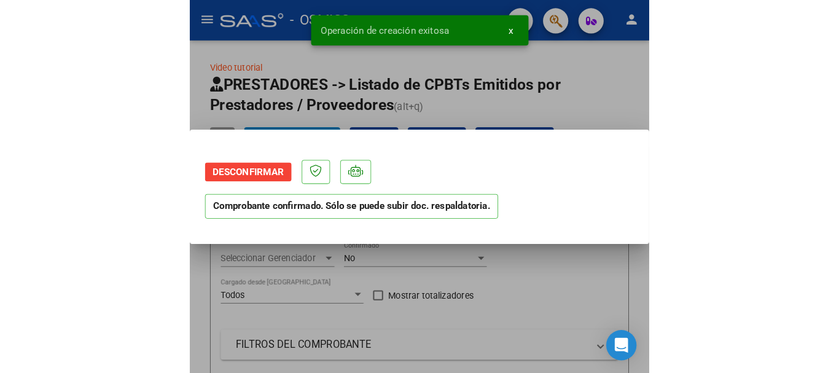
scroll to position [0, 0]
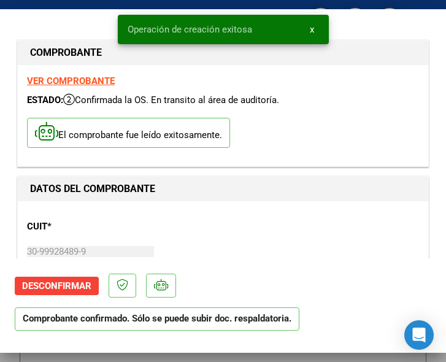
type input "[DATE]"
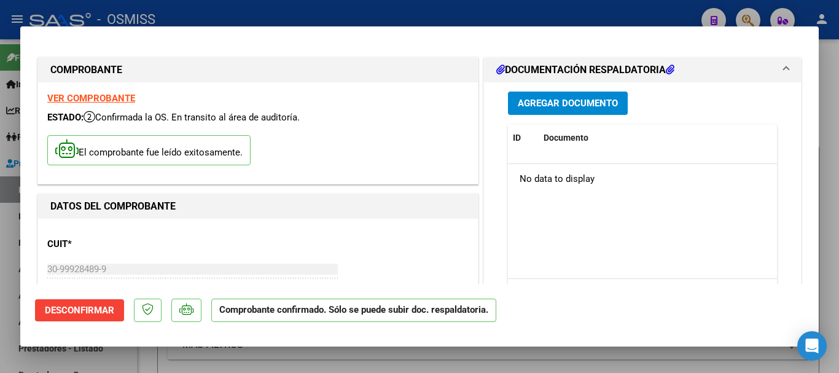
click at [446, 101] on span "Agregar Documento" at bounding box center [568, 103] width 100 height 11
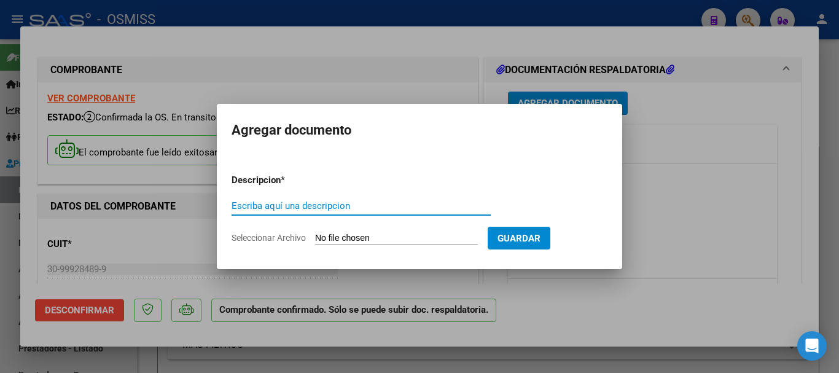
click at [333, 206] on input "Escriba aquí una descripcion" at bounding box center [360, 205] width 259 height 11
type input "DOC"
click at [365, 240] on input "Seleccionar Archivo" at bounding box center [396, 239] width 163 height 12
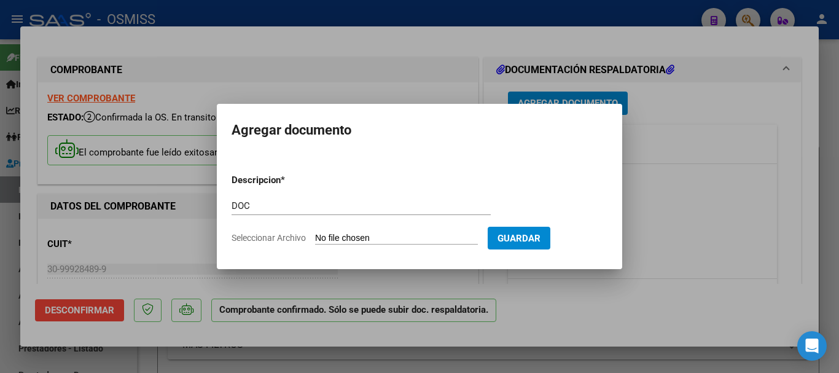
type input "C:\fakepath\11_pdfsam_FC. 0010-00001594.pdf"
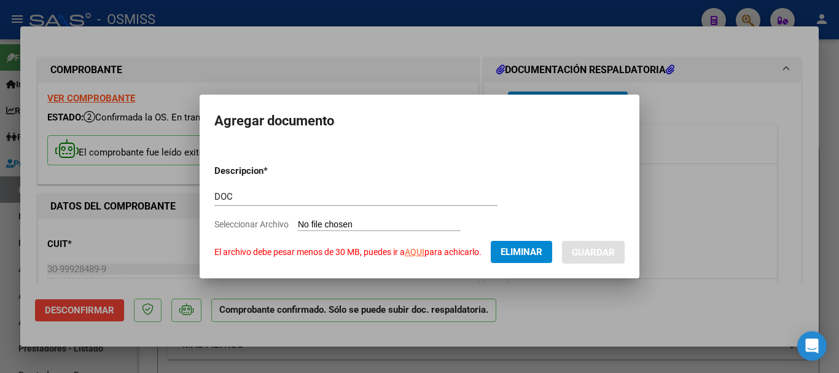
click at [416, 249] on link "AQUI" at bounding box center [415, 252] width 20 height 10
click at [446, 252] on span "Eliminar" at bounding box center [521, 251] width 42 height 11
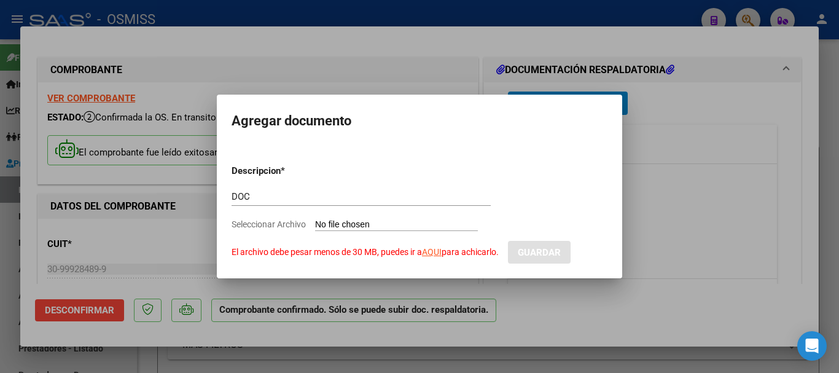
drag, startPoint x: 429, startPoint y: 219, endPoint x: 376, endPoint y: 222, distance: 53.5
click at [376, 223] on input "Seleccionar Archivo El archivo debe pesar menos de 30 MB, puedes ir a AQUI para…" at bounding box center [396, 225] width 163 height 12
type input "C:\fakepath\11_pdfsam_FC. 0010-00001594_compressed.pdf"
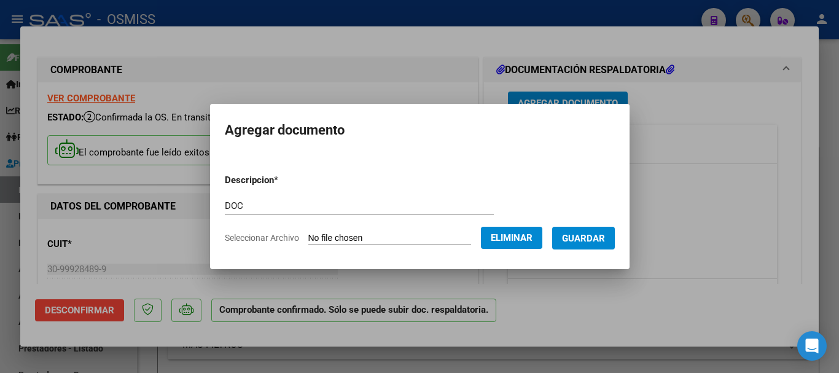
click at [446, 240] on span "Guardar" at bounding box center [583, 238] width 43 height 11
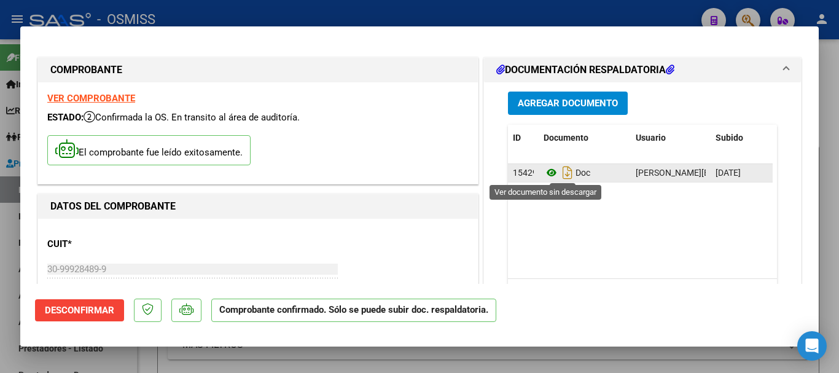
click at [446, 171] on icon at bounding box center [551, 172] width 16 height 15
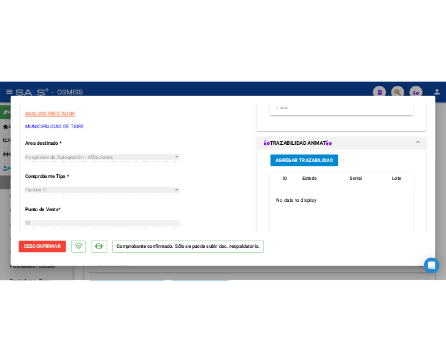
scroll to position [246, 0]
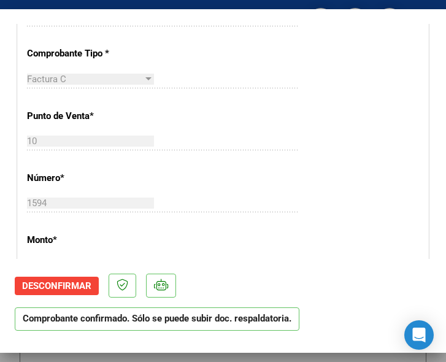
scroll to position [368, 0]
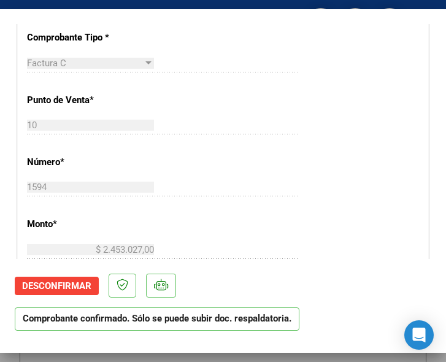
click at [402, 174] on div "CUIT * 30-99928489-9 Ingresar CUIT ANALISIS PRESTADOR MUNICIPALIDAD DE TIGRE AR…" at bounding box center [223, 275] width 411 height 884
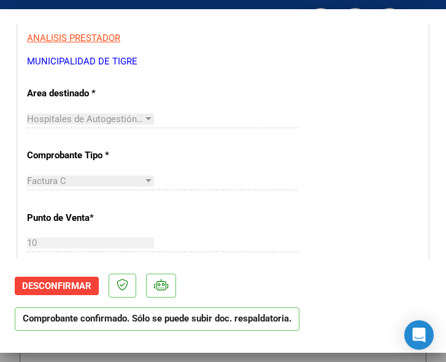
scroll to position [246, 0]
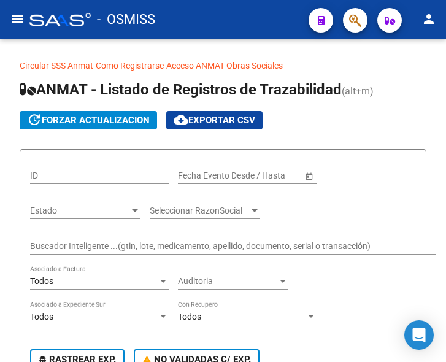
click at [11, 18] on mat-icon "menu" at bounding box center [17, 19] width 15 height 15
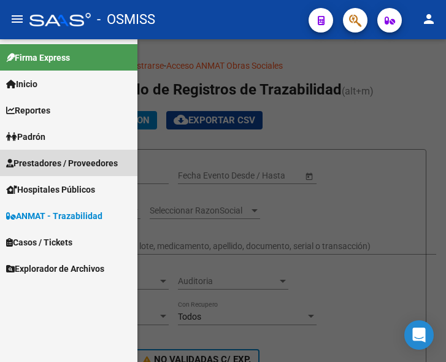
click at [56, 159] on span "Prestadores / Proveedores" at bounding box center [62, 164] width 112 height 14
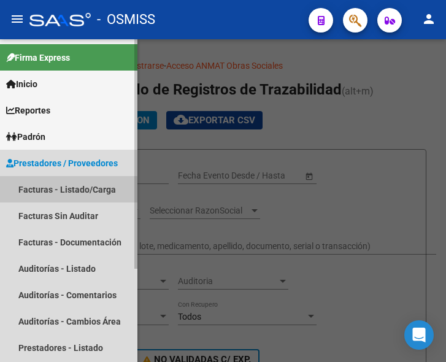
click at [61, 196] on link "Facturas - Listado/Carga" at bounding box center [69, 189] width 138 height 26
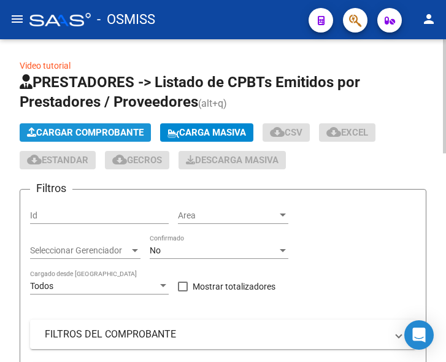
click at [109, 130] on span "Cargar Comprobante" at bounding box center [85, 132] width 117 height 11
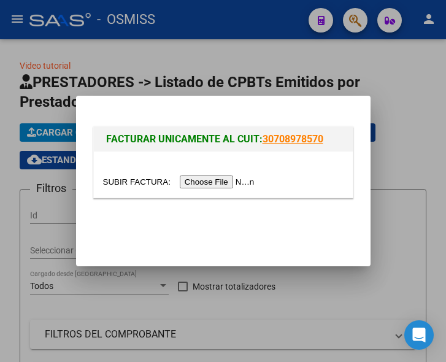
click at [230, 177] on input "file" at bounding box center [180, 182] width 155 height 13
type input "C:\fakepath\FC. 0010-1557.pdf"
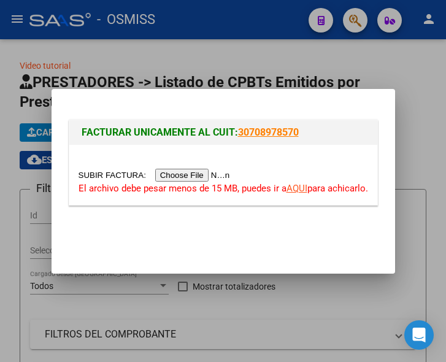
click at [184, 174] on input "file" at bounding box center [156, 175] width 155 height 13
click at [215, 175] on input "file" at bounding box center [156, 175] width 155 height 13
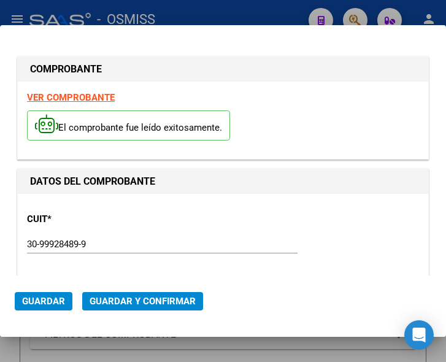
click at [288, 214] on div "CUIT * 30-99928489-9 Ingresar CUIT ANALISIS PRESTADOR MUNICIPALIDAD DE TIGRE AR…" at bounding box center [223, 257] width 392 height 108
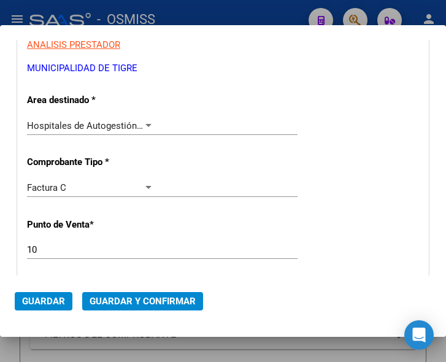
scroll to position [246, 0]
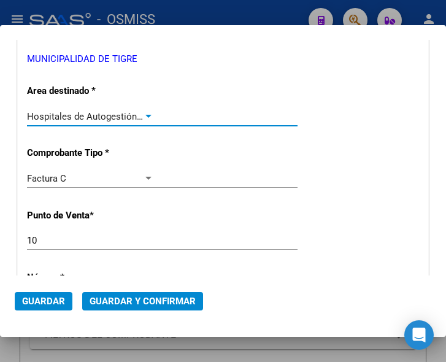
click at [143, 115] on div at bounding box center [148, 117] width 11 height 10
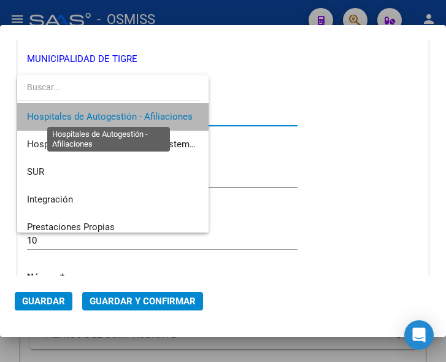
click at [142, 115] on span "Hospitales de Autogestión - Afiliaciones" at bounding box center [110, 116] width 166 height 11
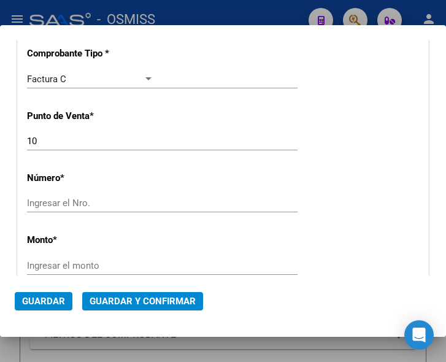
scroll to position [368, 0]
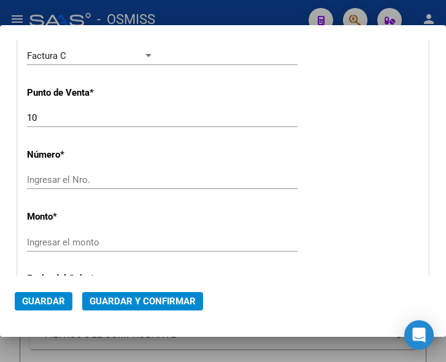
click at [80, 181] on input "Ingresar el Nro." at bounding box center [90, 179] width 127 height 11
type input "1557"
click at [96, 229] on div "CUIT * 30-99928489-9 Ingresar CUIT ANALISIS PRESTADOR MUNICIPALIDAD DE TIGRE AR…" at bounding box center [223, 268] width 411 height 884
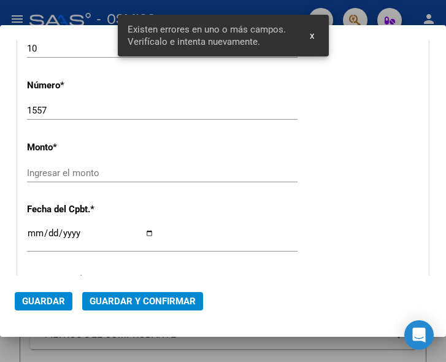
scroll to position [447, 0]
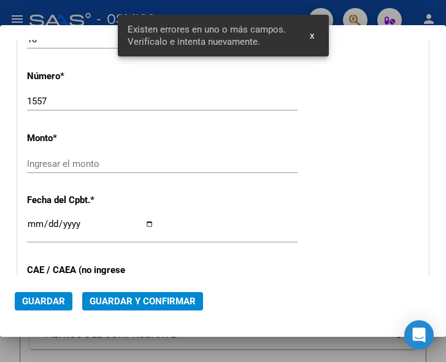
click at [68, 163] on input "Ingresar el monto" at bounding box center [90, 163] width 127 height 11
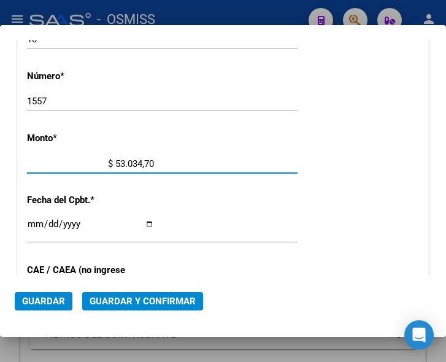
type input "$ 530.347,00"
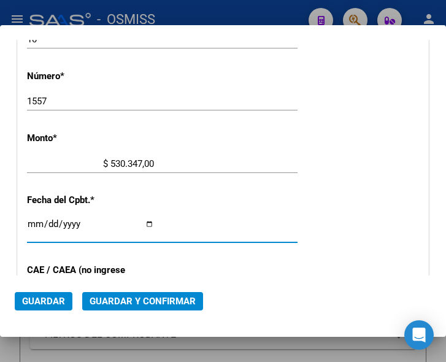
click at [33, 225] on input "Ingresar la fecha" at bounding box center [90, 229] width 127 height 20
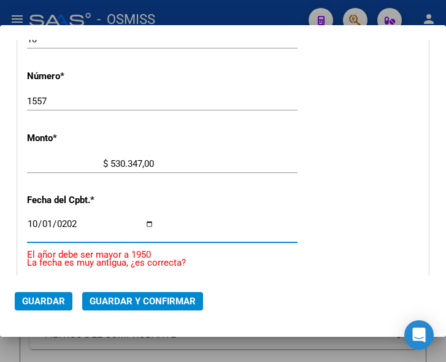
type input "[DATE]"
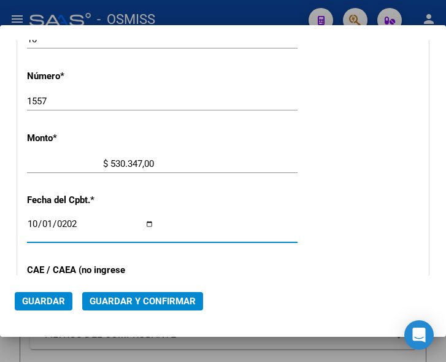
scroll to position [508, 0]
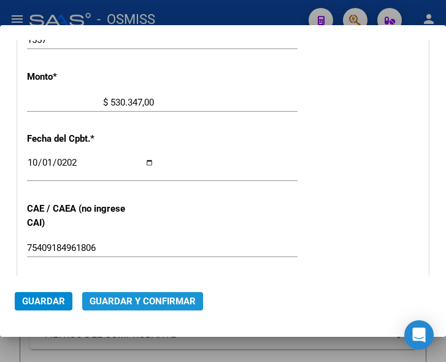
click at [133, 300] on span "Guardar y Confirmar" at bounding box center [143, 301] width 106 height 11
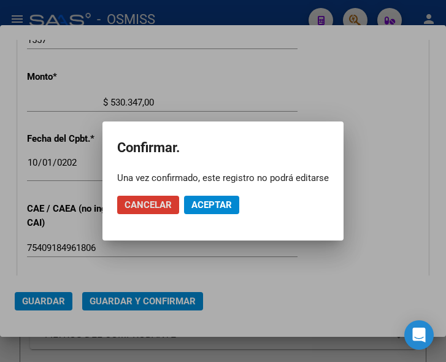
click at [210, 205] on span "Aceptar" at bounding box center [212, 205] width 41 height 11
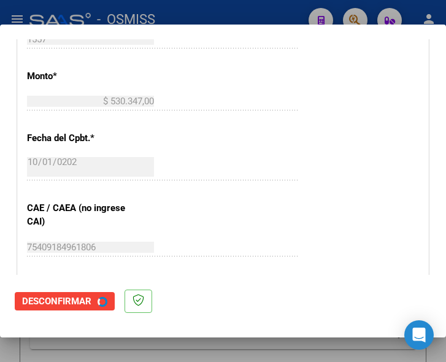
scroll to position [0, 0]
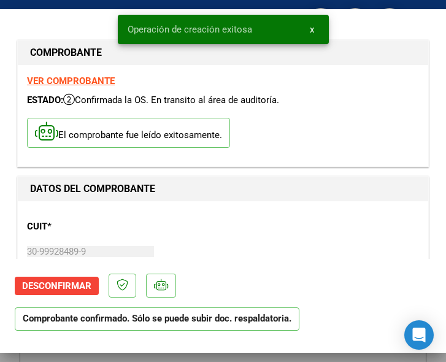
type input "2025-11-30"
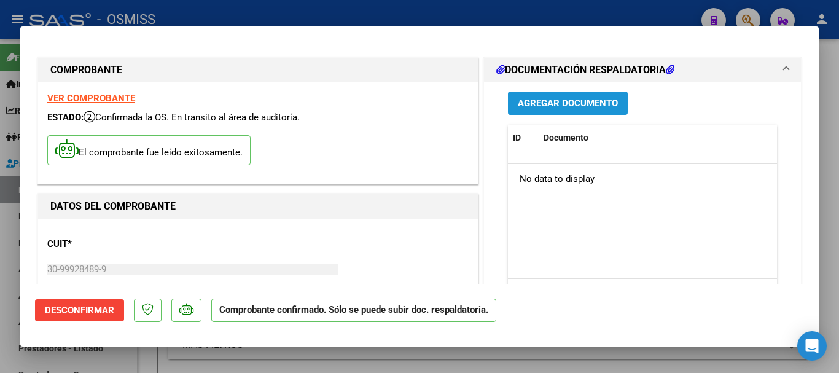
click at [446, 104] on span "Agregar Documento" at bounding box center [568, 103] width 100 height 11
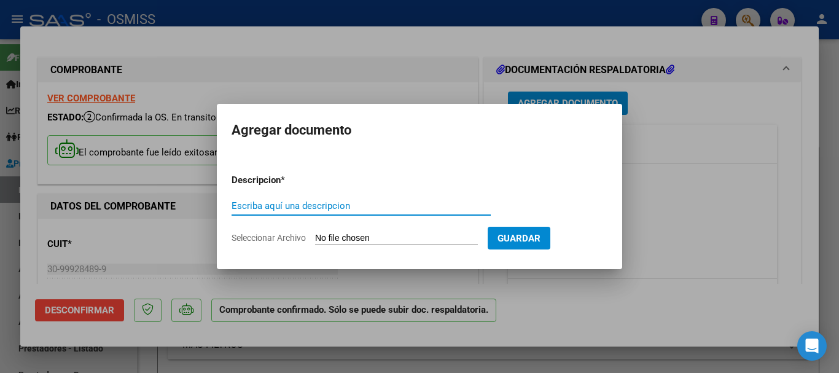
click at [249, 202] on input "Escriba aquí una descripcion" at bounding box center [360, 205] width 259 height 11
type input "DOC"
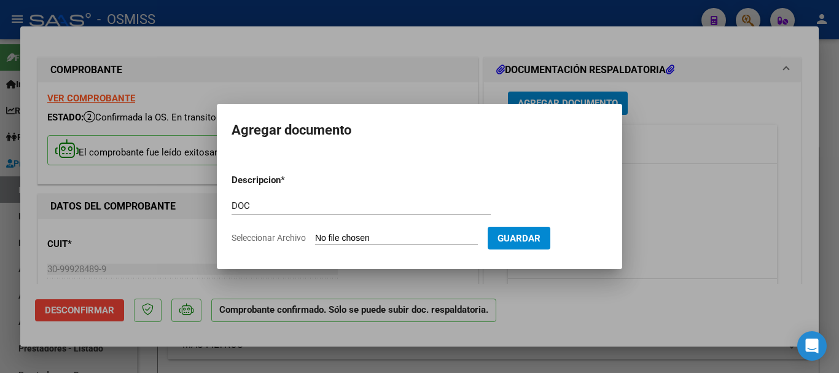
click at [407, 238] on input "Seleccionar Archivo" at bounding box center [396, 239] width 163 height 12
type input "C:\fakepath\5_pdfsam_FC. 0010-1557.pdf"
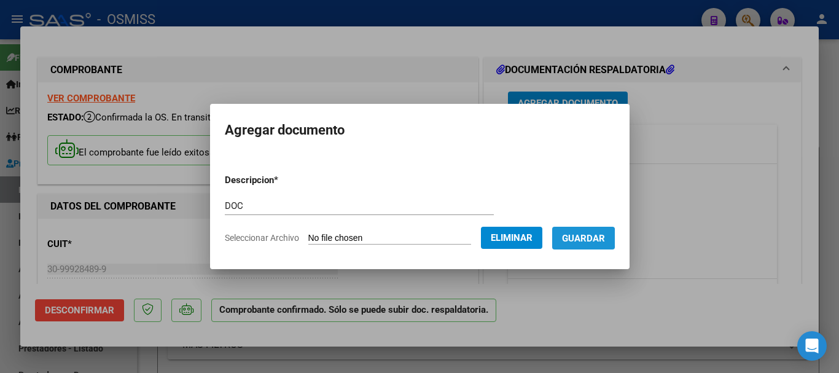
click at [446, 238] on span "Guardar" at bounding box center [583, 238] width 43 height 11
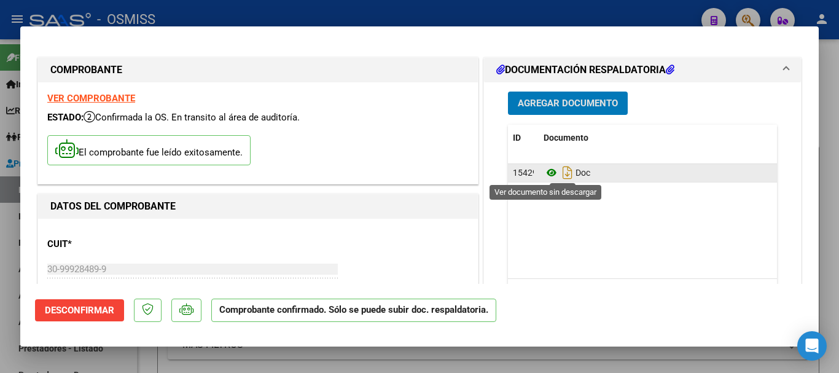
click at [446, 174] on icon at bounding box center [551, 172] width 16 height 15
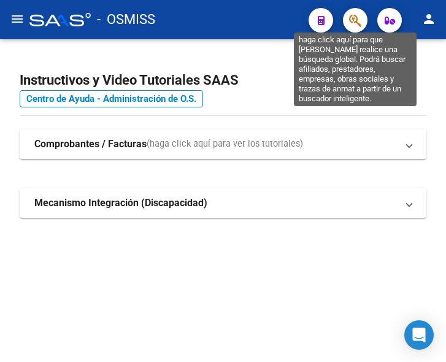
click at [354, 26] on icon "button" at bounding box center [355, 21] width 12 height 14
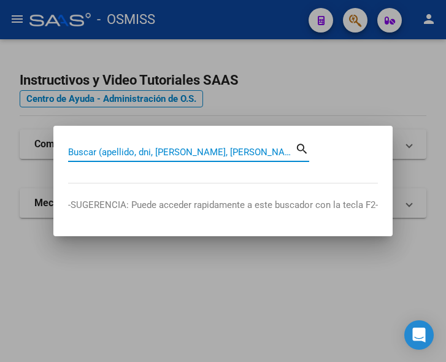
click at [211, 152] on input "Buscar (apellido, dni, cuil, nro traspaso, cuit, obra social)" at bounding box center [181, 152] width 227 height 11
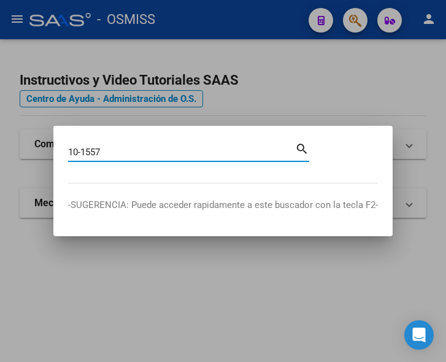
type input "10-1557"
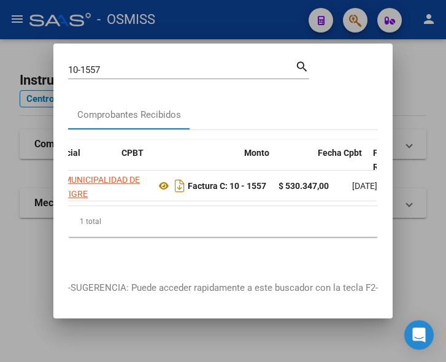
scroll to position [0, 343]
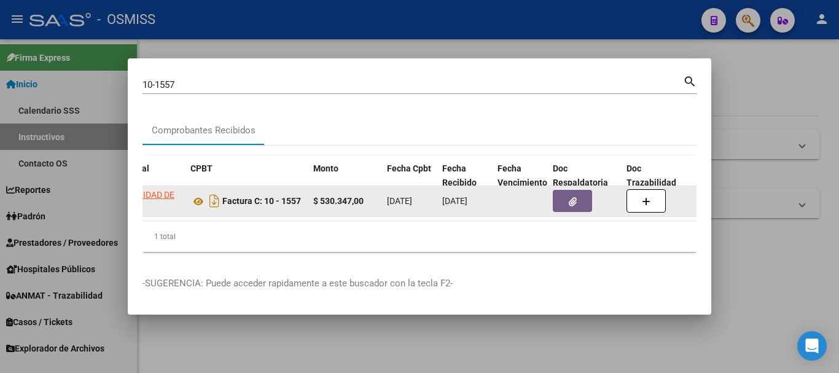
click at [446, 200] on button "button" at bounding box center [572, 201] width 39 height 22
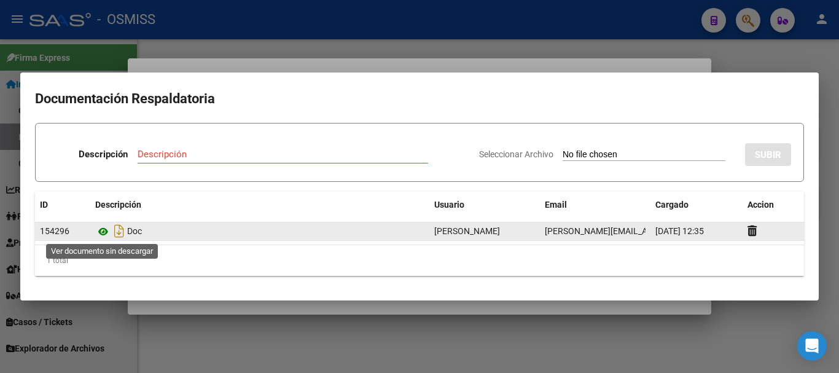
click at [101, 232] on icon at bounding box center [103, 231] width 16 height 15
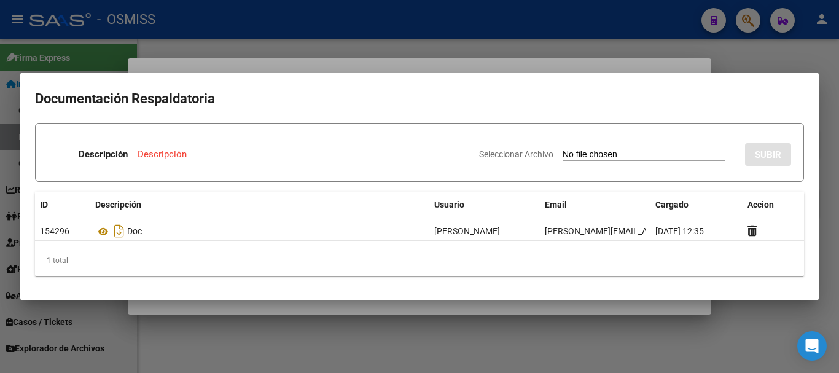
click at [222, 24] on div at bounding box center [419, 186] width 839 height 373
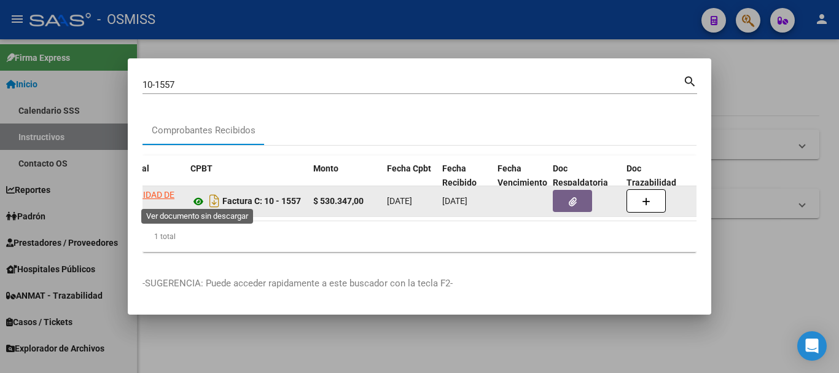
click at [196, 195] on icon at bounding box center [198, 201] width 16 height 15
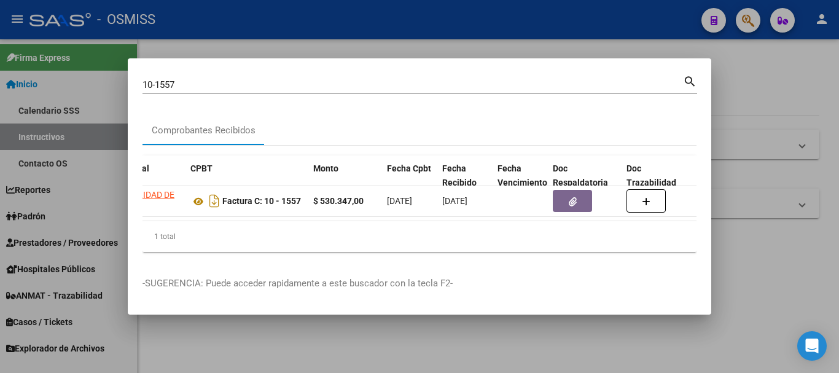
click at [331, 28] on div at bounding box center [419, 186] width 839 height 373
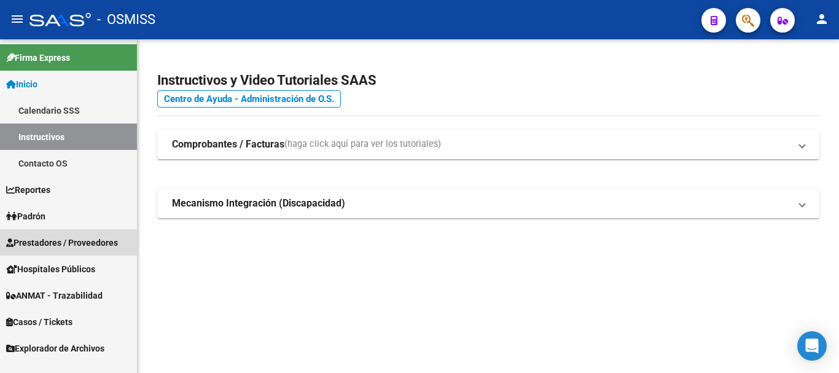
click at [56, 237] on span "Prestadores / Proveedores" at bounding box center [62, 243] width 112 height 14
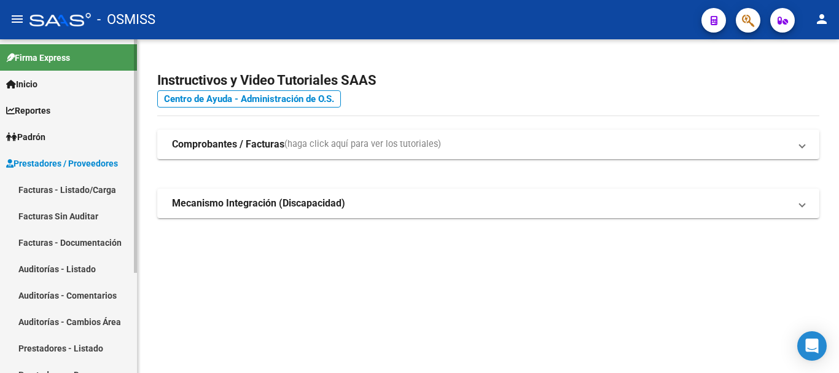
click at [62, 262] on link "Auditorías - Listado" at bounding box center [68, 268] width 137 height 26
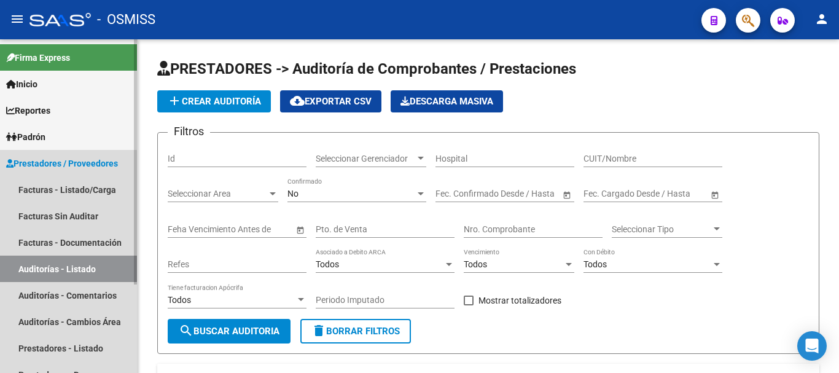
click at [49, 165] on span "Prestadores / Proveedores" at bounding box center [62, 164] width 112 height 14
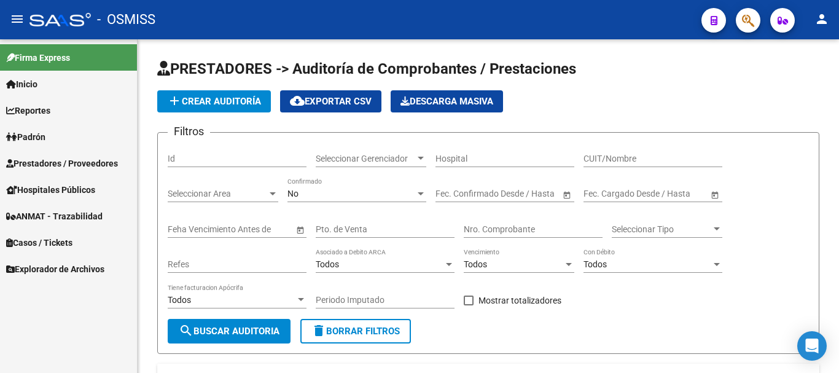
click at [61, 158] on span "Prestadores / Proveedores" at bounding box center [62, 164] width 112 height 14
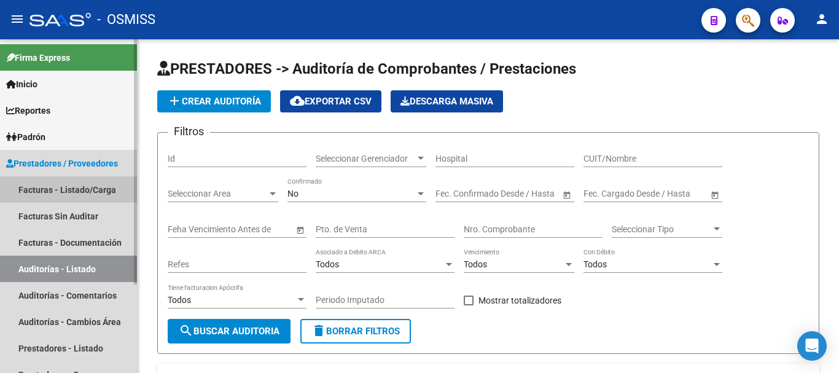
click at [68, 188] on link "Facturas - Listado/Carga" at bounding box center [68, 189] width 137 height 26
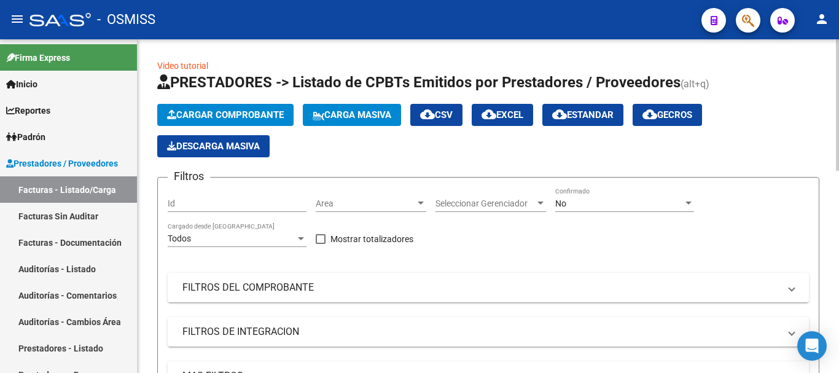
click at [218, 111] on span "Cargar Comprobante" at bounding box center [225, 114] width 117 height 11
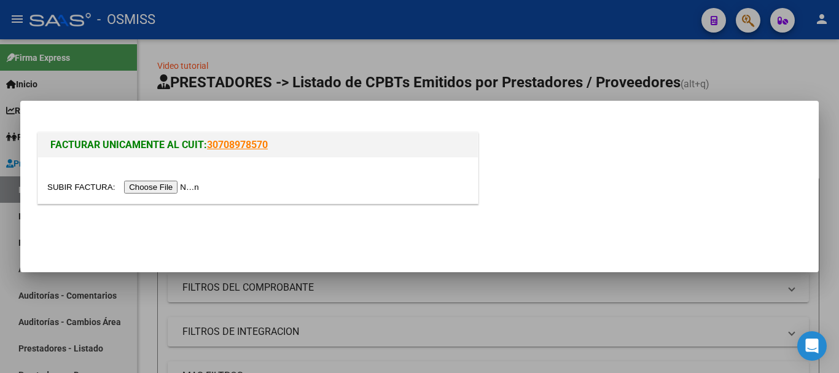
click at [171, 186] on input "file" at bounding box center [124, 186] width 155 height 13
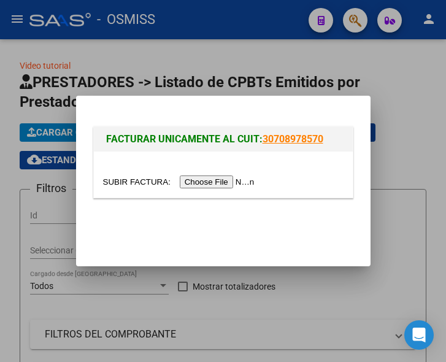
click at [233, 180] on input "file" at bounding box center [180, 182] width 155 height 13
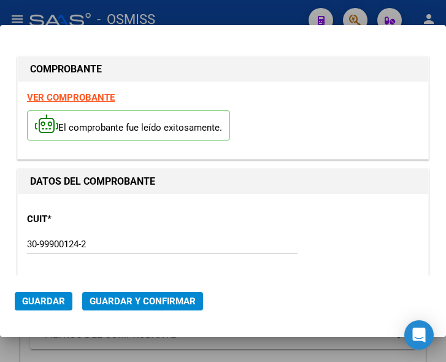
type input "2025-12-06"
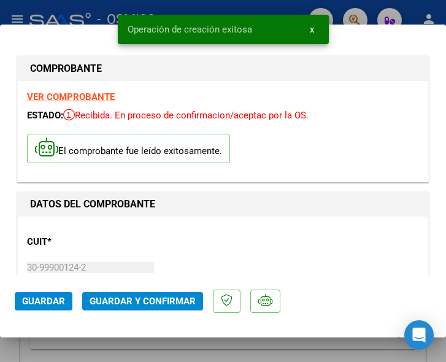
click at [280, 233] on div "CUIT * 30-99900124-2 Ingresar CUIT ANALISIS PRESTADOR MUNICIPALIDAD PARTIDO 3 D…" at bounding box center [223, 280] width 392 height 108
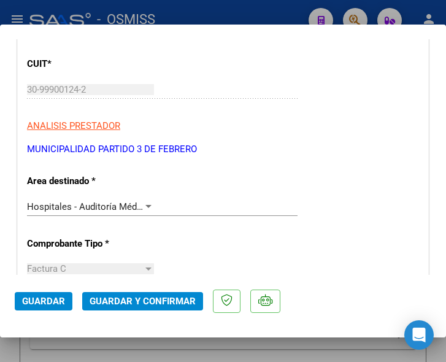
scroll to position [184, 0]
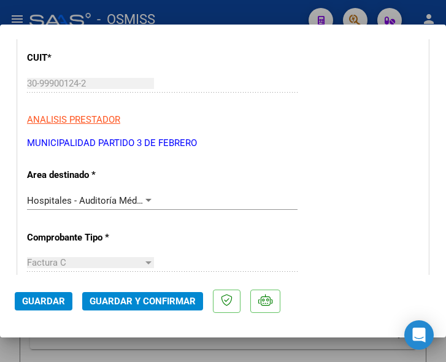
click at [145, 197] on div at bounding box center [148, 201] width 11 height 10
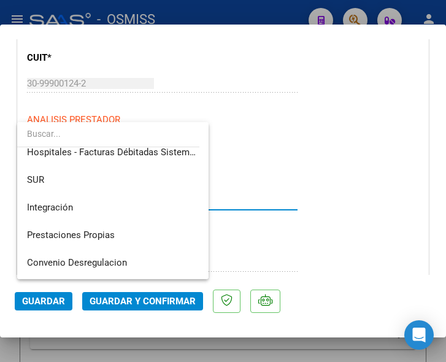
scroll to position [0, 0]
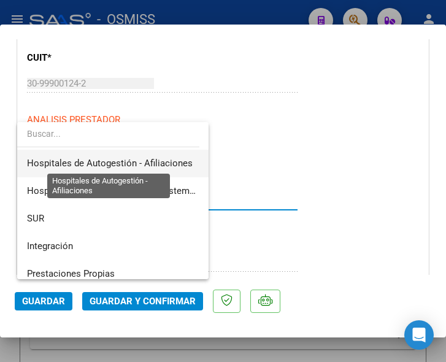
click at [136, 160] on span "Hospitales de Autogestión - Afiliaciones" at bounding box center [110, 163] width 166 height 11
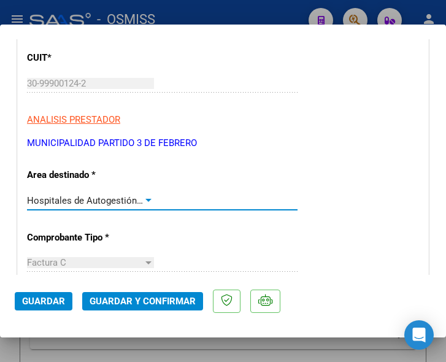
click at [143, 197] on div at bounding box center [148, 201] width 11 height 10
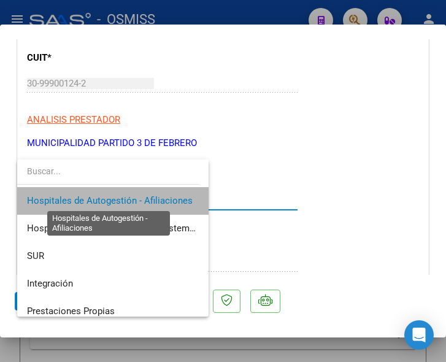
click at [143, 197] on span "Hospitales de Autogestión - Afiliaciones" at bounding box center [110, 200] width 166 height 11
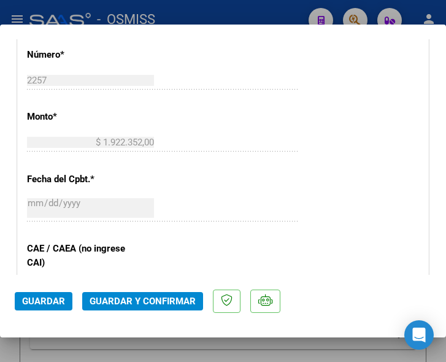
scroll to position [553, 0]
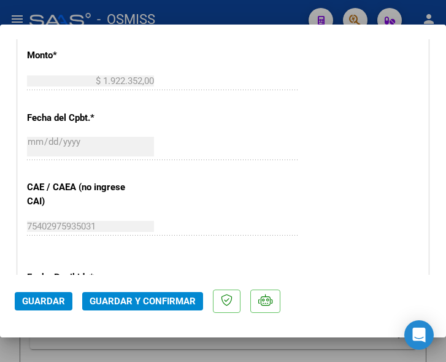
click at [133, 299] on span "Guardar y Confirmar" at bounding box center [143, 301] width 106 height 11
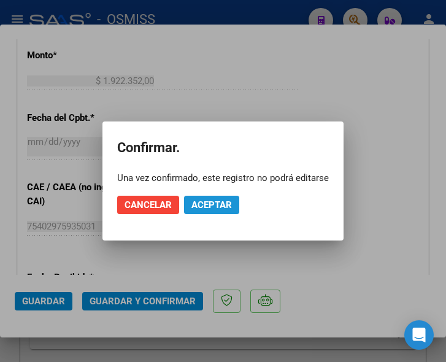
click at [208, 205] on span "Aceptar" at bounding box center [212, 205] width 41 height 11
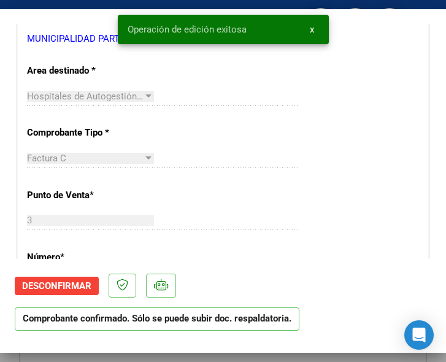
scroll to position [246, 0]
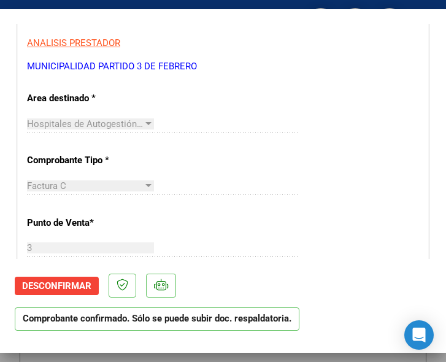
click at [253, 195] on div "Factura C Seleccionar Tipo" at bounding box center [162, 186] width 271 height 18
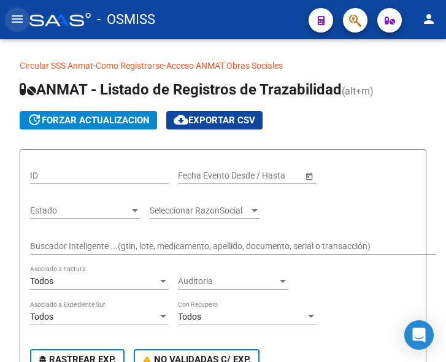
click at [18, 21] on mat-icon "menu" at bounding box center [17, 19] width 15 height 15
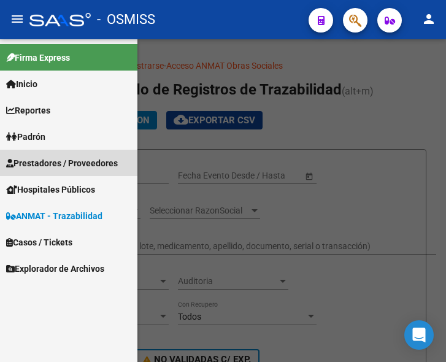
click at [53, 158] on span "Prestadores / Proveedores" at bounding box center [62, 164] width 112 height 14
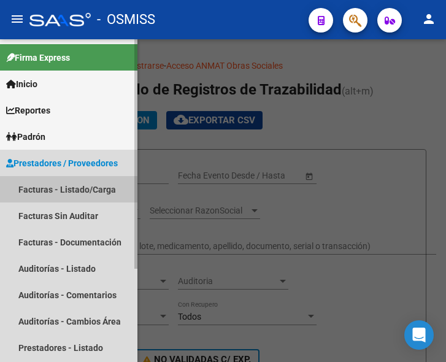
click at [60, 186] on link "Facturas - Listado/Carga" at bounding box center [69, 189] width 138 height 26
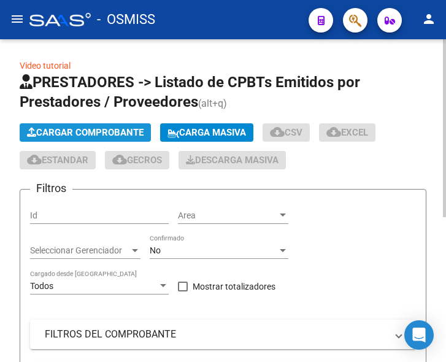
click at [112, 133] on span "Cargar Comprobante" at bounding box center [85, 132] width 117 height 11
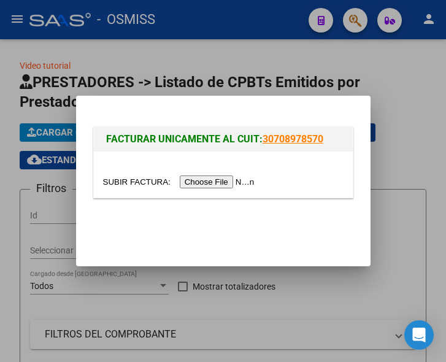
click at [212, 184] on input "file" at bounding box center [180, 182] width 155 height 13
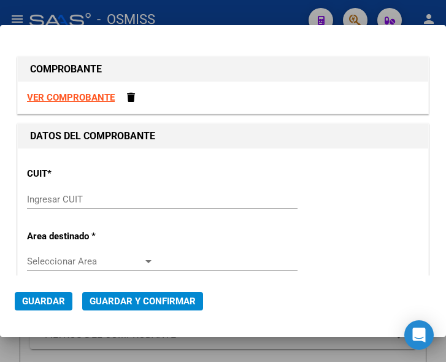
click at [75, 198] on input "Ingresar CUIT" at bounding box center [90, 199] width 127 height 11
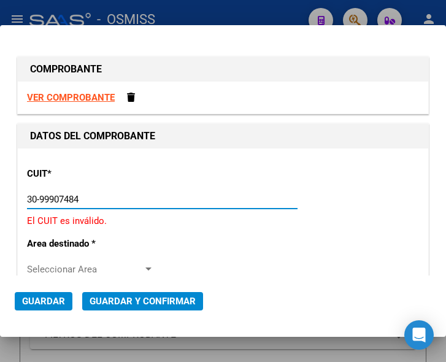
type input "30-99907484-3"
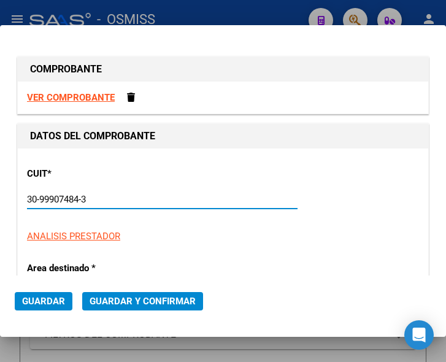
type input "100"
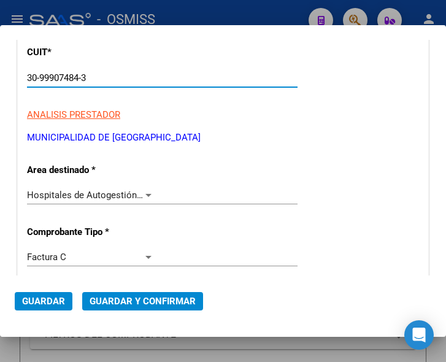
scroll to position [123, 0]
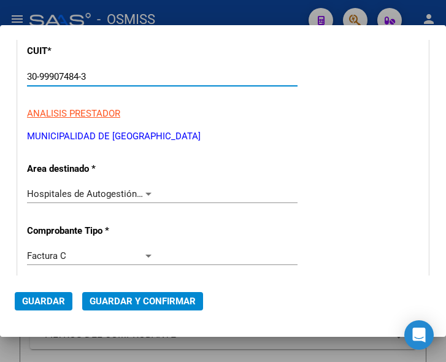
type input "30-99907484-3"
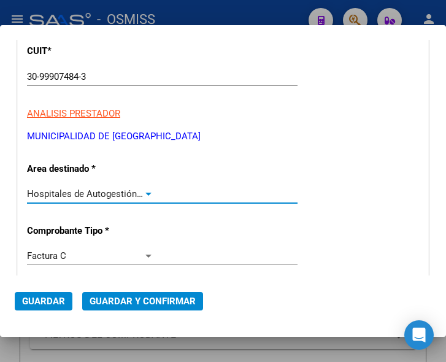
click at [150, 192] on div at bounding box center [148, 194] width 11 height 10
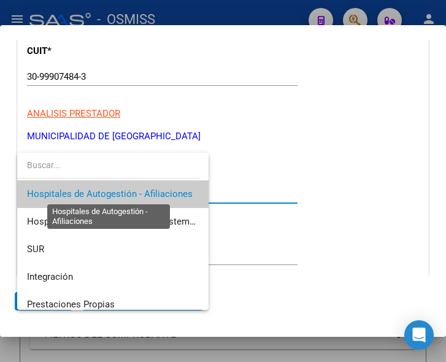
click at [150, 192] on span "Hospitales de Autogestión - Afiliaciones" at bounding box center [110, 193] width 166 height 11
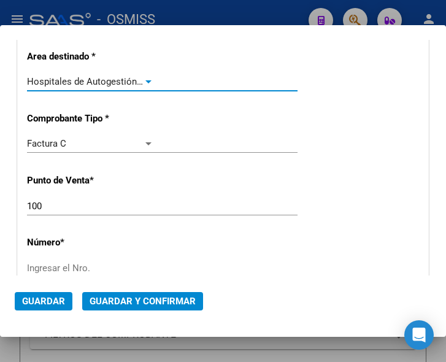
scroll to position [246, 0]
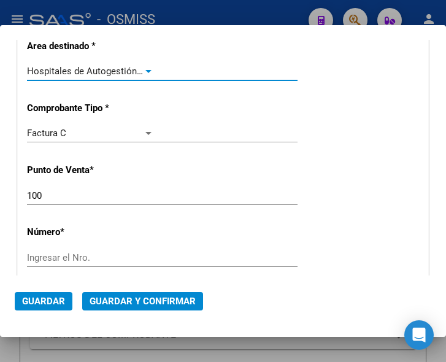
click at [50, 195] on input "100" at bounding box center [90, 195] width 127 height 11
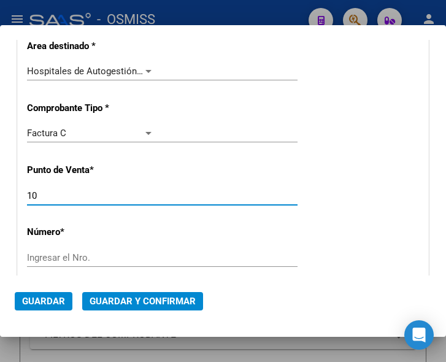
type input "1"
type input "213"
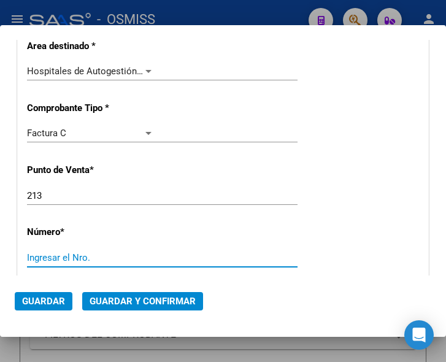
click at [37, 258] on input "Ingresar el Nro." at bounding box center [90, 257] width 127 height 11
type input "974"
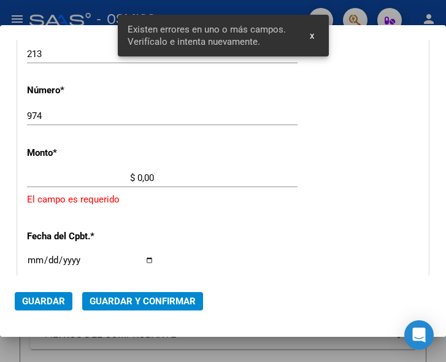
scroll to position [402, 0]
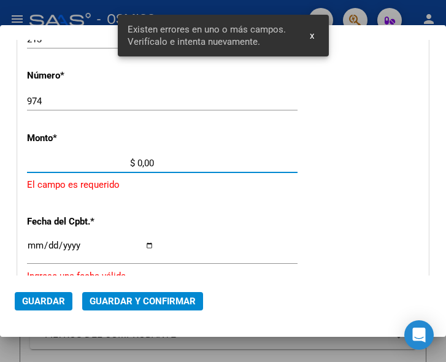
click at [138, 162] on input "$ 0,00" at bounding box center [90, 163] width 127 height 11
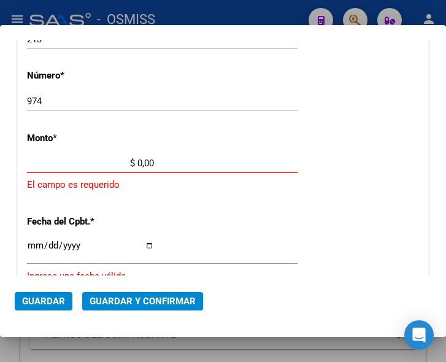
click at [137, 160] on input "$ 0,00" at bounding box center [90, 163] width 127 height 11
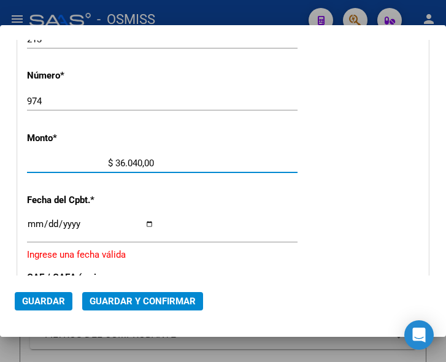
type input "$ 360.400,00"
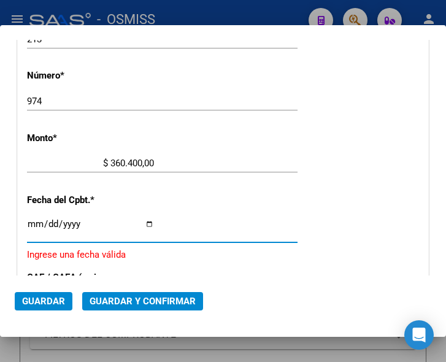
click at [32, 220] on input "Ingresar la fecha" at bounding box center [90, 229] width 127 height 20
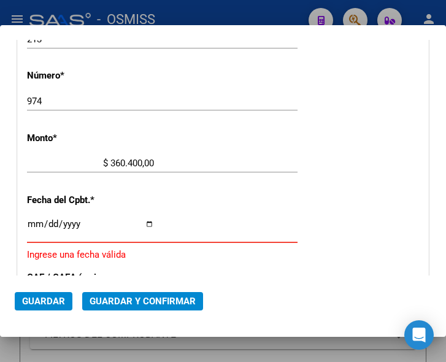
click at [29, 223] on input "Ingresar la fecha" at bounding box center [90, 229] width 127 height 20
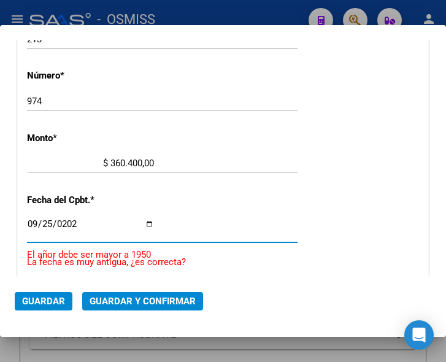
type input "2025-09-25"
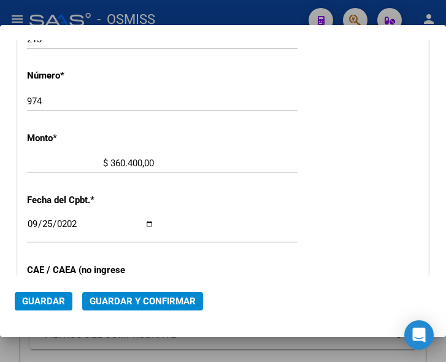
click at [238, 180] on div "$ 360.400,00 Ingresar el monto" at bounding box center [162, 169] width 271 height 30
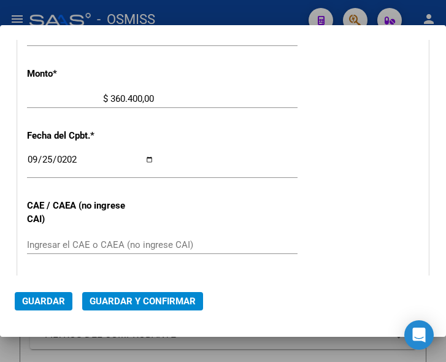
scroll to position [525, 0]
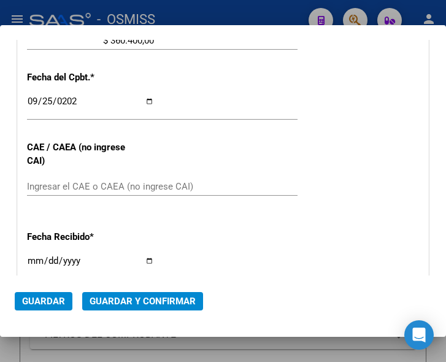
click at [247, 99] on div "2025-09-25 Ingresar la fecha" at bounding box center [162, 106] width 271 height 26
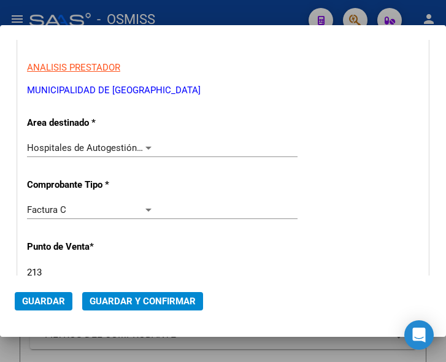
scroll to position [157, 0]
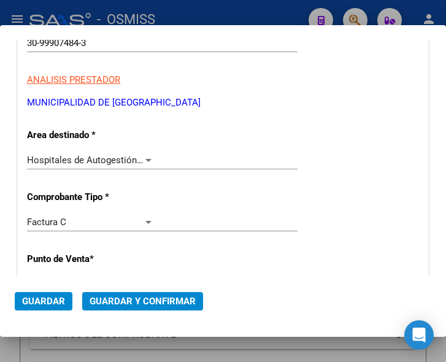
click at [139, 298] on span "Guardar y Confirmar" at bounding box center [143, 301] width 106 height 11
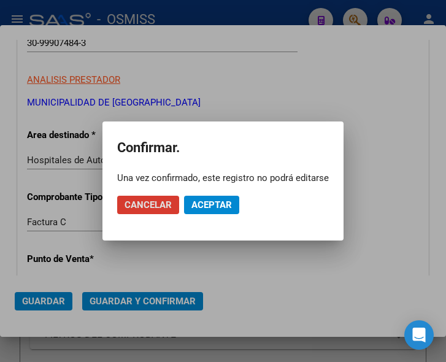
click at [208, 195] on mat-dialog-actions "Cancelar Aceptar" at bounding box center [223, 205] width 212 height 42
click at [208, 200] on span "Aceptar" at bounding box center [212, 205] width 41 height 11
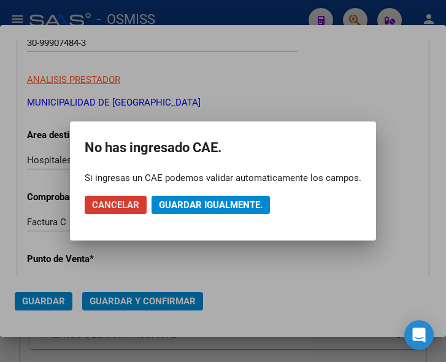
click at [208, 200] on span "Guardar igualmente." at bounding box center [211, 205] width 104 height 11
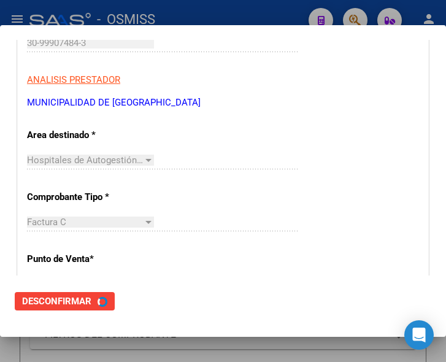
scroll to position [0, 0]
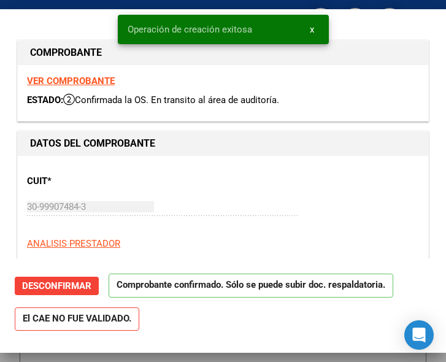
type input "2025-11-24"
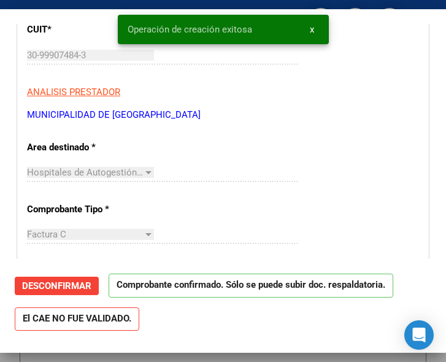
scroll to position [184, 0]
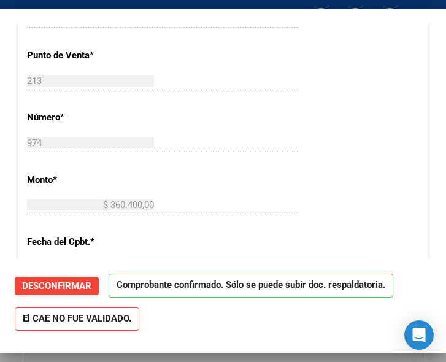
scroll to position [368, 0]
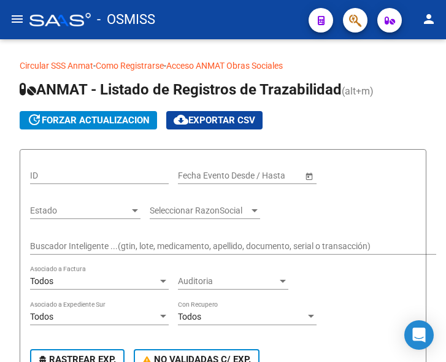
click at [19, 18] on mat-icon "menu" at bounding box center [17, 19] width 15 height 15
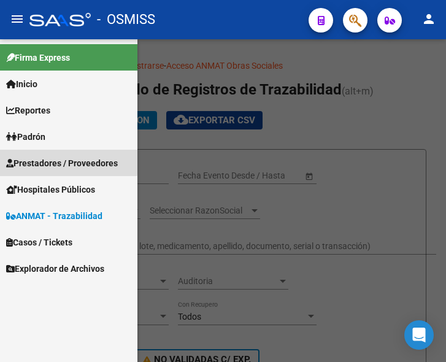
click at [54, 160] on span "Prestadores / Proveedores" at bounding box center [62, 164] width 112 height 14
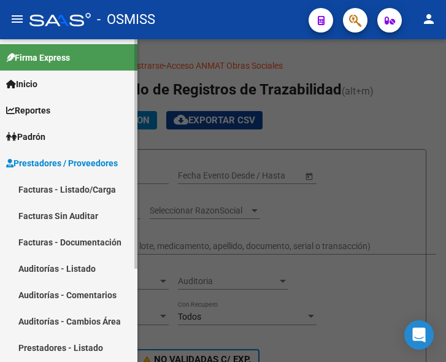
click at [61, 187] on link "Facturas - Listado/Carga" at bounding box center [69, 189] width 138 height 26
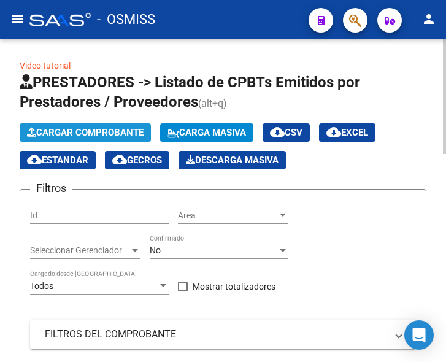
click at [105, 131] on span "Cargar Comprobante" at bounding box center [85, 132] width 117 height 11
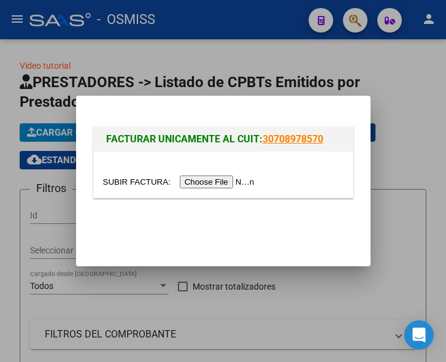
click at [222, 184] on input "file" at bounding box center [180, 182] width 155 height 13
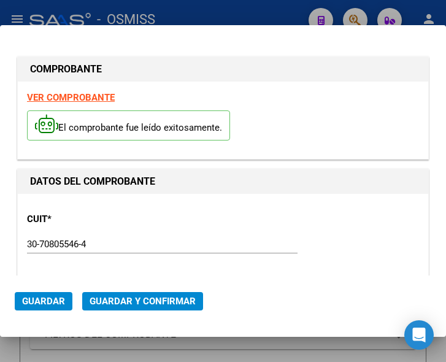
type input "[DATE]"
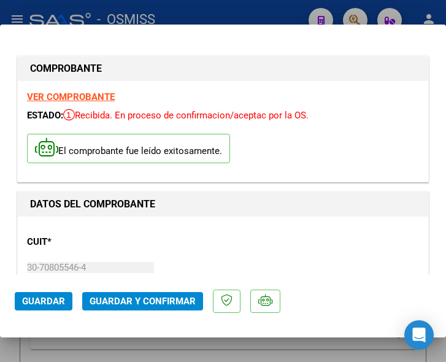
click at [177, 235] on div "CUIT * 30-70805546-4 Ingresar CUIT ANALISIS PRESTADOR S.A.M.C.O. SAN LORENZO - …" at bounding box center [223, 280] width 392 height 108
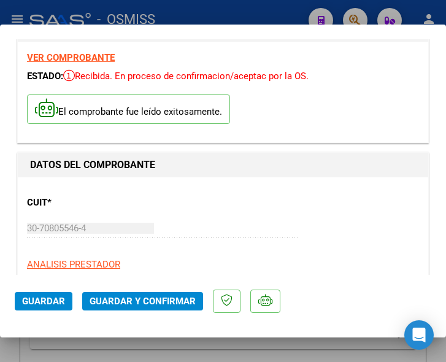
scroll to position [123, 0]
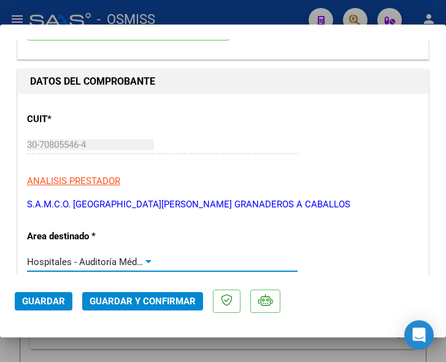
click at [143, 260] on div at bounding box center [148, 262] width 11 height 10
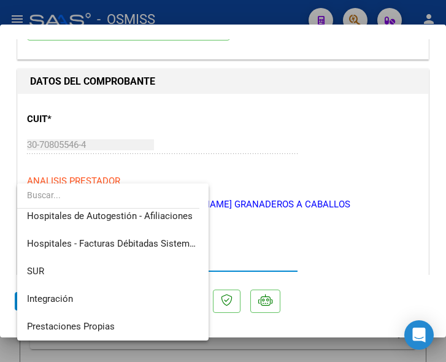
scroll to position [0, 0]
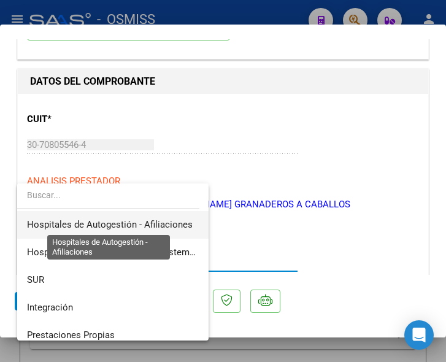
click at [166, 224] on span "Hospitales de Autogestión - Afiliaciones" at bounding box center [110, 224] width 166 height 11
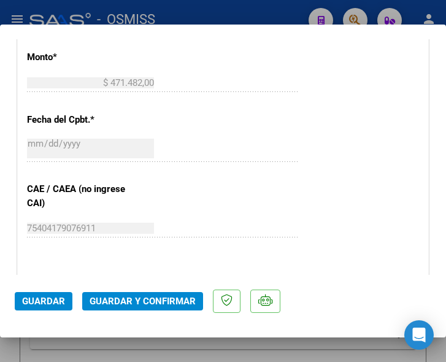
scroll to position [553, 0]
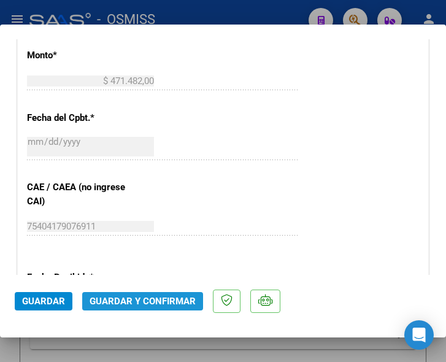
click at [144, 300] on span "Guardar y Confirmar" at bounding box center [143, 301] width 106 height 11
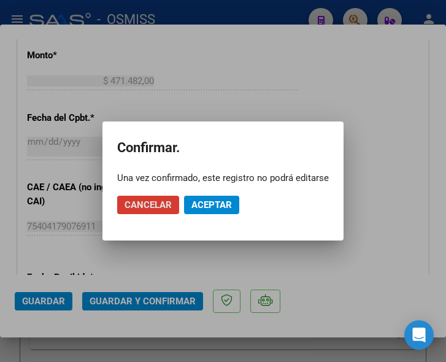
click at [210, 203] on span "Aceptar" at bounding box center [212, 205] width 41 height 11
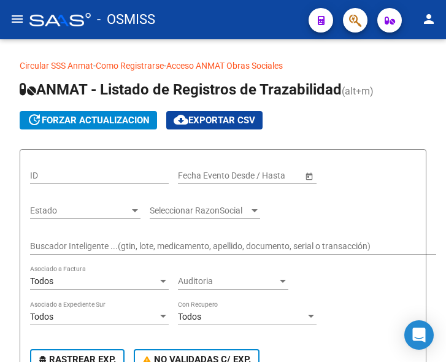
click at [13, 17] on mat-icon "menu" at bounding box center [17, 19] width 15 height 15
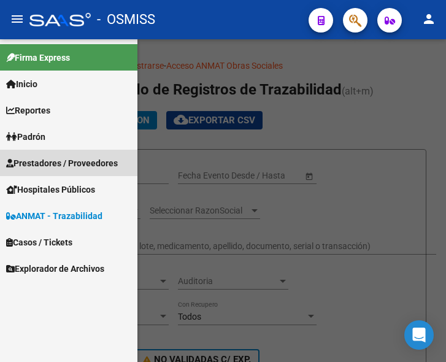
click at [56, 159] on span "Prestadores / Proveedores" at bounding box center [62, 164] width 112 height 14
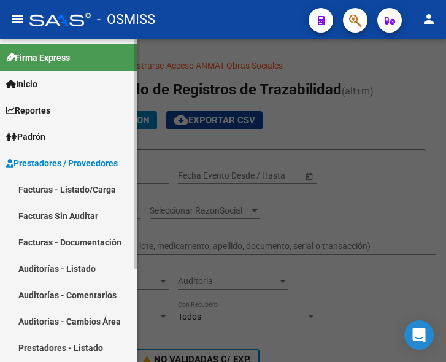
click at [55, 184] on link "Facturas - Listado/Carga" at bounding box center [69, 189] width 138 height 26
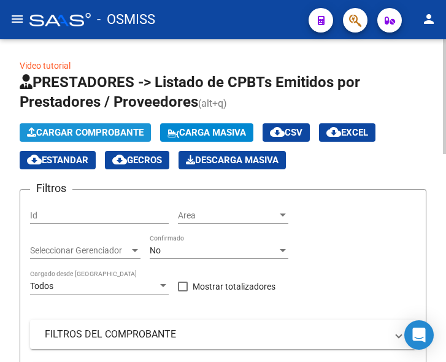
click at [100, 133] on span "Cargar Comprobante" at bounding box center [85, 132] width 117 height 11
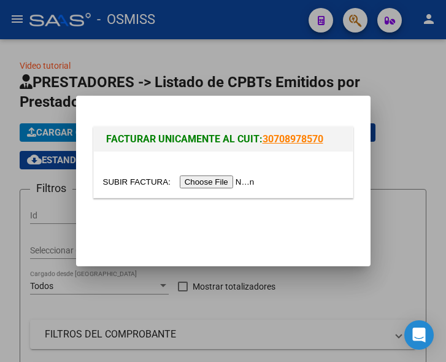
click at [198, 178] on input "file" at bounding box center [180, 182] width 155 height 13
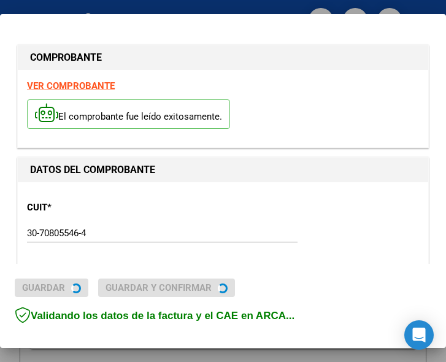
type input "[DATE]"
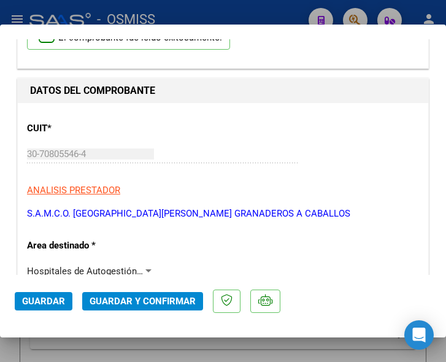
scroll to position [123, 0]
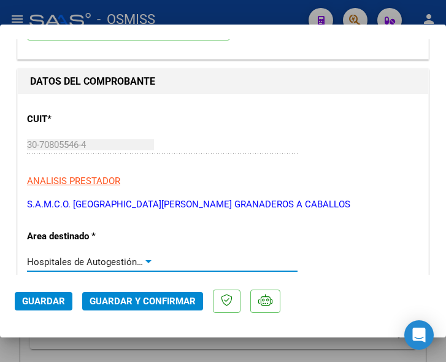
click at [144, 259] on div at bounding box center [148, 262] width 11 height 10
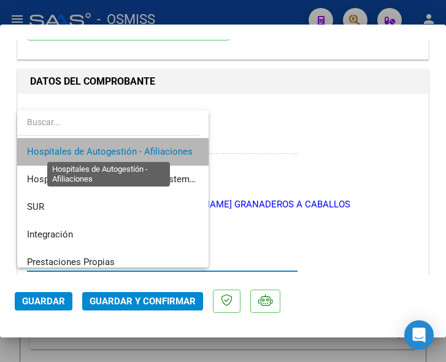
click at [148, 152] on span "Hospitales de Autogestión - Afiliaciones" at bounding box center [110, 151] width 166 height 11
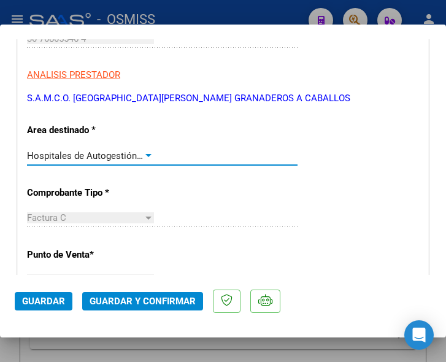
scroll to position [246, 0]
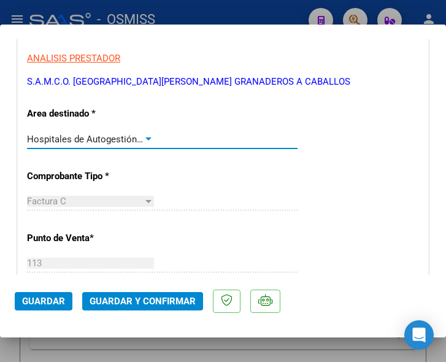
click at [147, 136] on div at bounding box center [148, 139] width 11 height 10
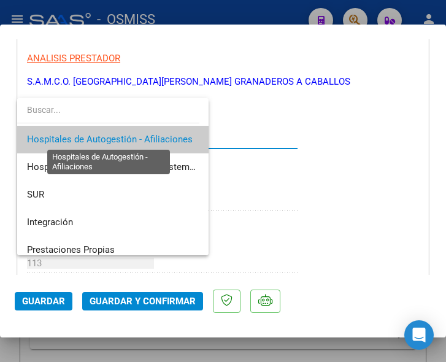
click at [147, 136] on span "Hospitales de Autogestión - Afiliaciones" at bounding box center [110, 139] width 166 height 11
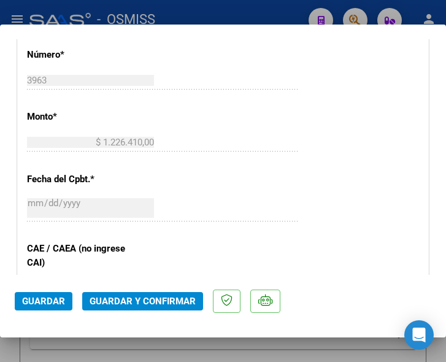
scroll to position [553, 0]
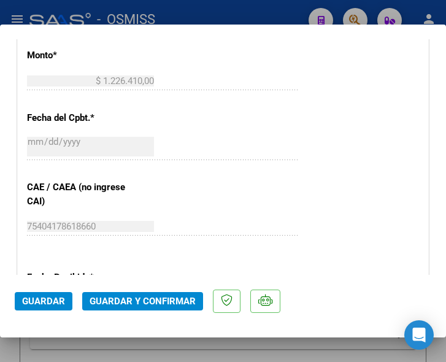
click at [130, 303] on span "Guardar y Confirmar" at bounding box center [143, 301] width 106 height 11
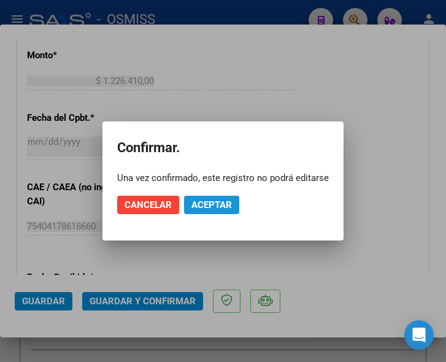
click at [206, 200] on span "Aceptar" at bounding box center [212, 205] width 41 height 11
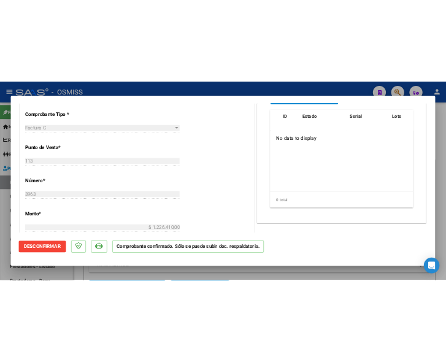
scroll to position [368, 0]
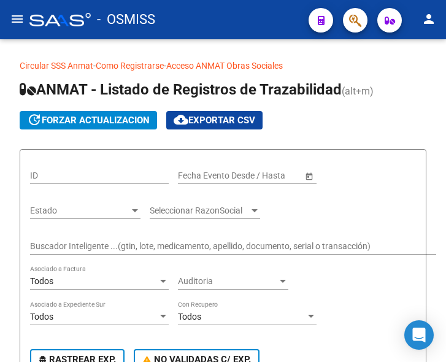
click at [14, 14] on mat-icon "menu" at bounding box center [17, 19] width 15 height 15
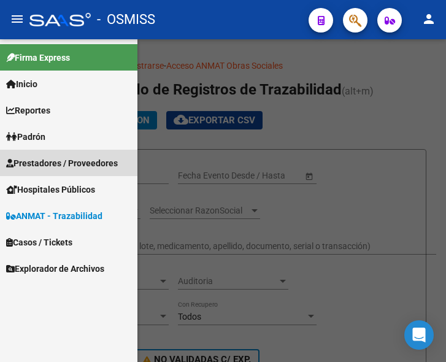
click at [60, 160] on span "Prestadores / Proveedores" at bounding box center [62, 164] width 112 height 14
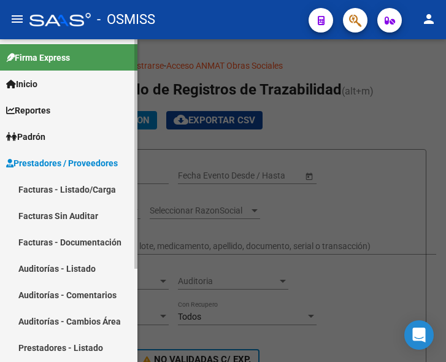
click at [58, 184] on link "Facturas - Listado/Carga" at bounding box center [69, 189] width 138 height 26
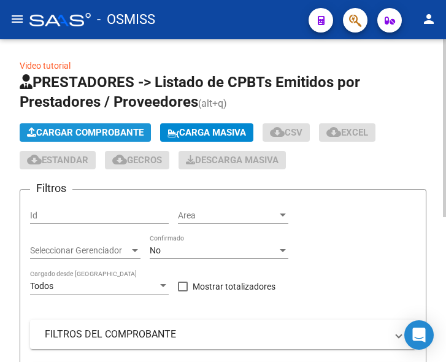
click at [96, 128] on span "Cargar Comprobante" at bounding box center [85, 132] width 117 height 11
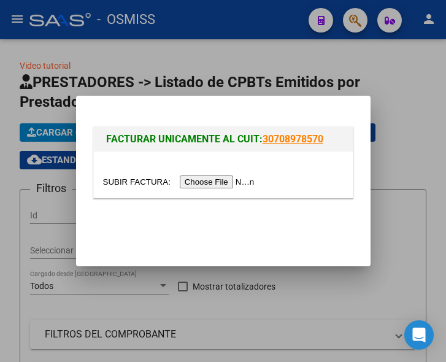
click at [203, 181] on input "file" at bounding box center [180, 182] width 155 height 13
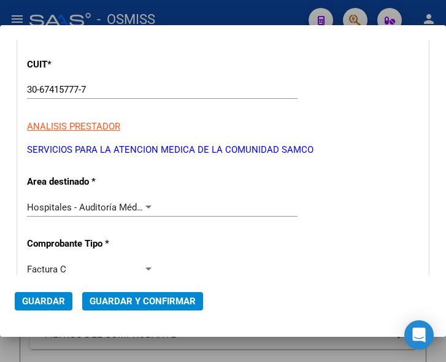
scroll to position [184, 0]
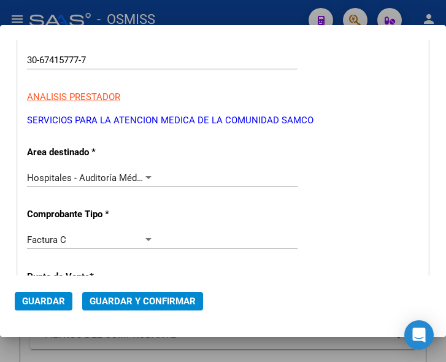
click at [146, 178] on div at bounding box center [149, 177] width 6 height 3
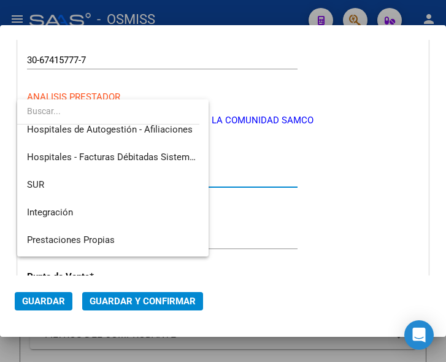
scroll to position [0, 0]
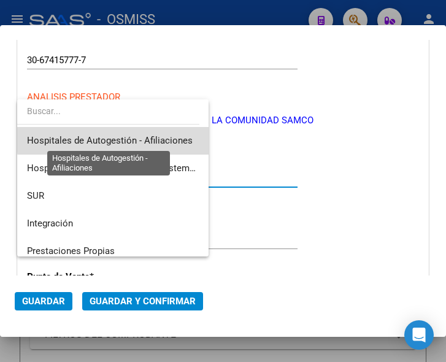
click at [136, 140] on span "Hospitales de Autogestión - Afiliaciones" at bounding box center [110, 140] width 166 height 11
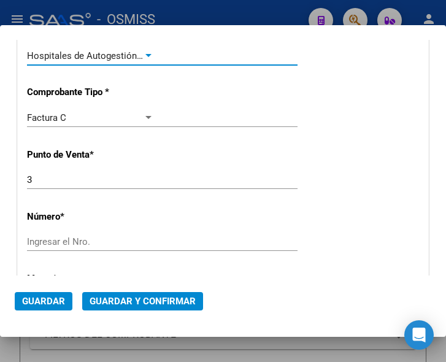
scroll to position [307, 0]
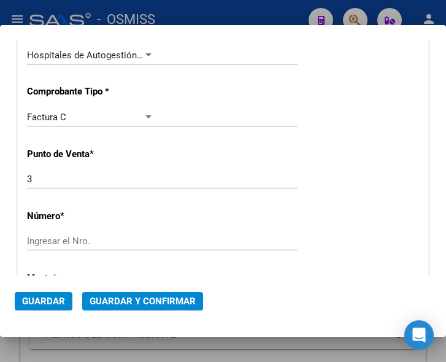
click at [65, 235] on div "Ingresar el Nro." at bounding box center [162, 241] width 271 height 18
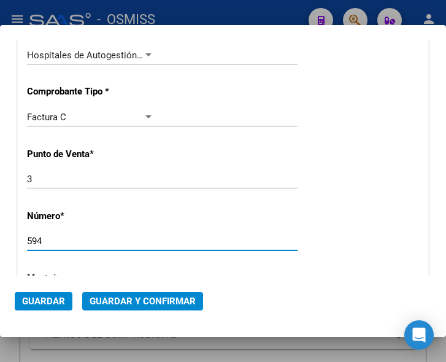
type input "594"
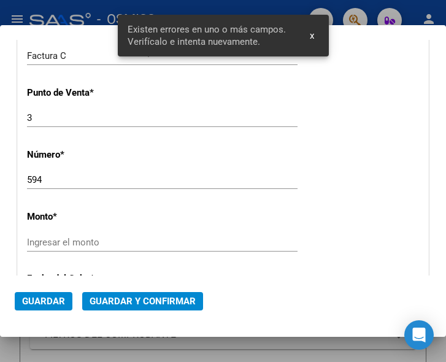
scroll to position [447, 0]
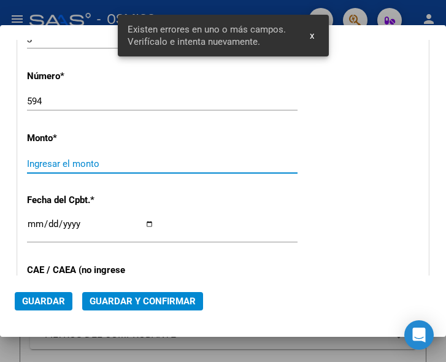
click at [80, 161] on input "Ingresar el monto" at bounding box center [90, 163] width 127 height 11
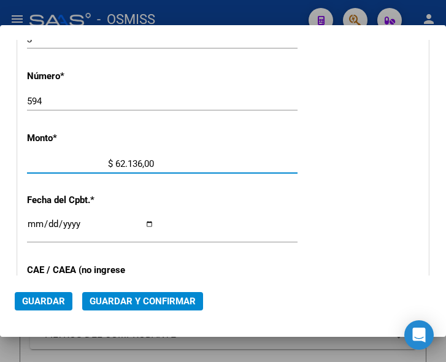
type input "$ 621.360,00"
click at [36, 223] on input "Ingresar la fecha" at bounding box center [90, 229] width 127 height 20
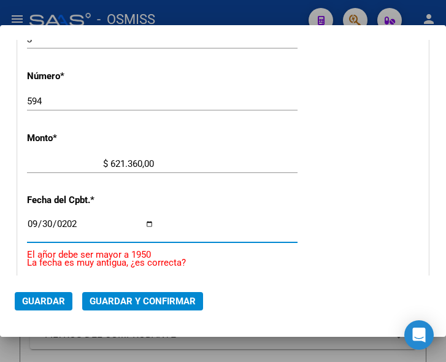
type input "2025-09-30"
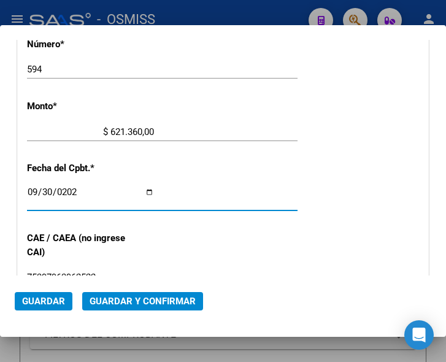
scroll to position [508, 0]
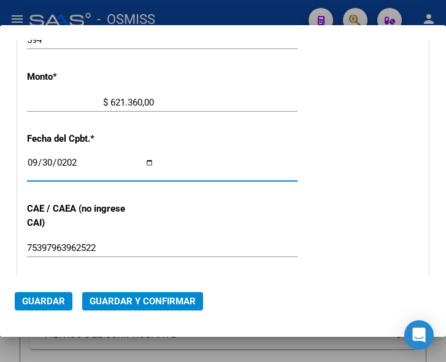
click at [136, 301] on span "Guardar y Confirmar" at bounding box center [143, 301] width 106 height 11
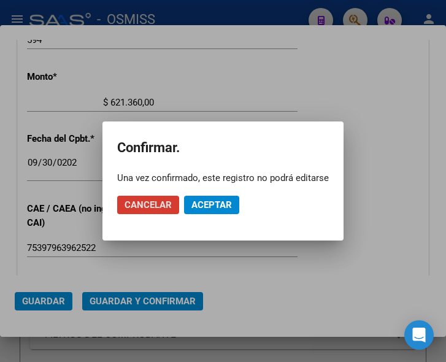
click at [210, 203] on span "Aceptar" at bounding box center [212, 205] width 41 height 11
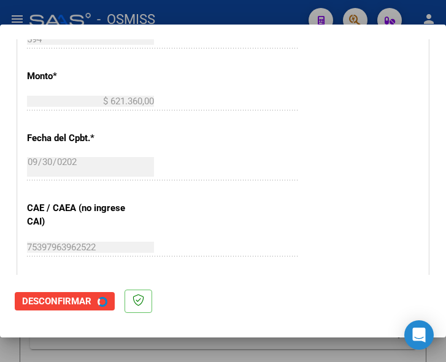
scroll to position [0, 0]
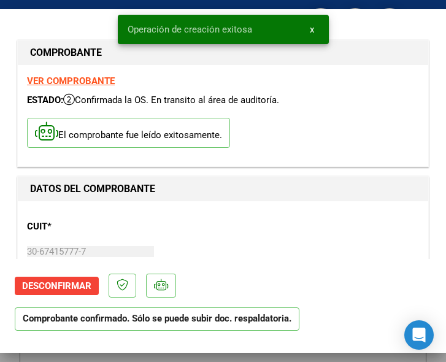
type input "2025-10-30"
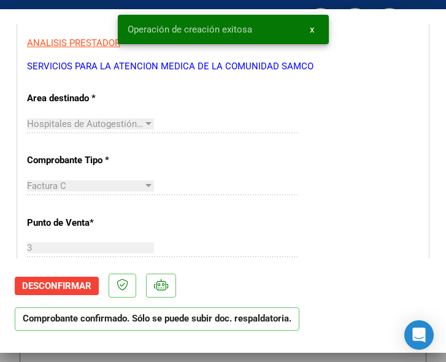
scroll to position [307, 0]
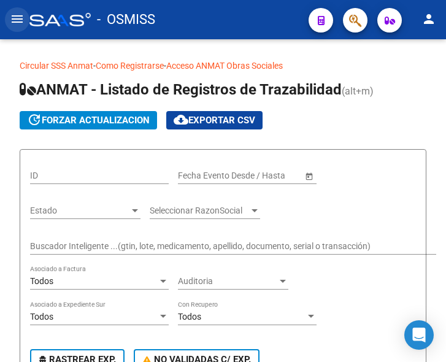
click at [16, 21] on mat-icon "menu" at bounding box center [17, 19] width 15 height 15
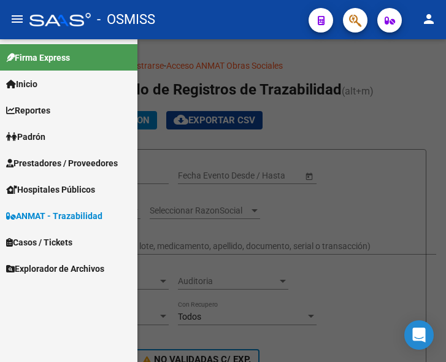
click at [61, 161] on span "Prestadores / Proveedores" at bounding box center [62, 164] width 112 height 14
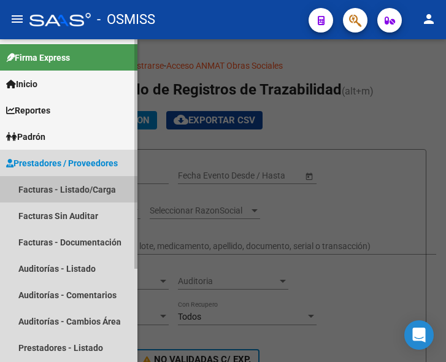
click at [57, 187] on link "Facturas - Listado/Carga" at bounding box center [69, 189] width 138 height 26
